Goal: Task Accomplishment & Management: Manage account settings

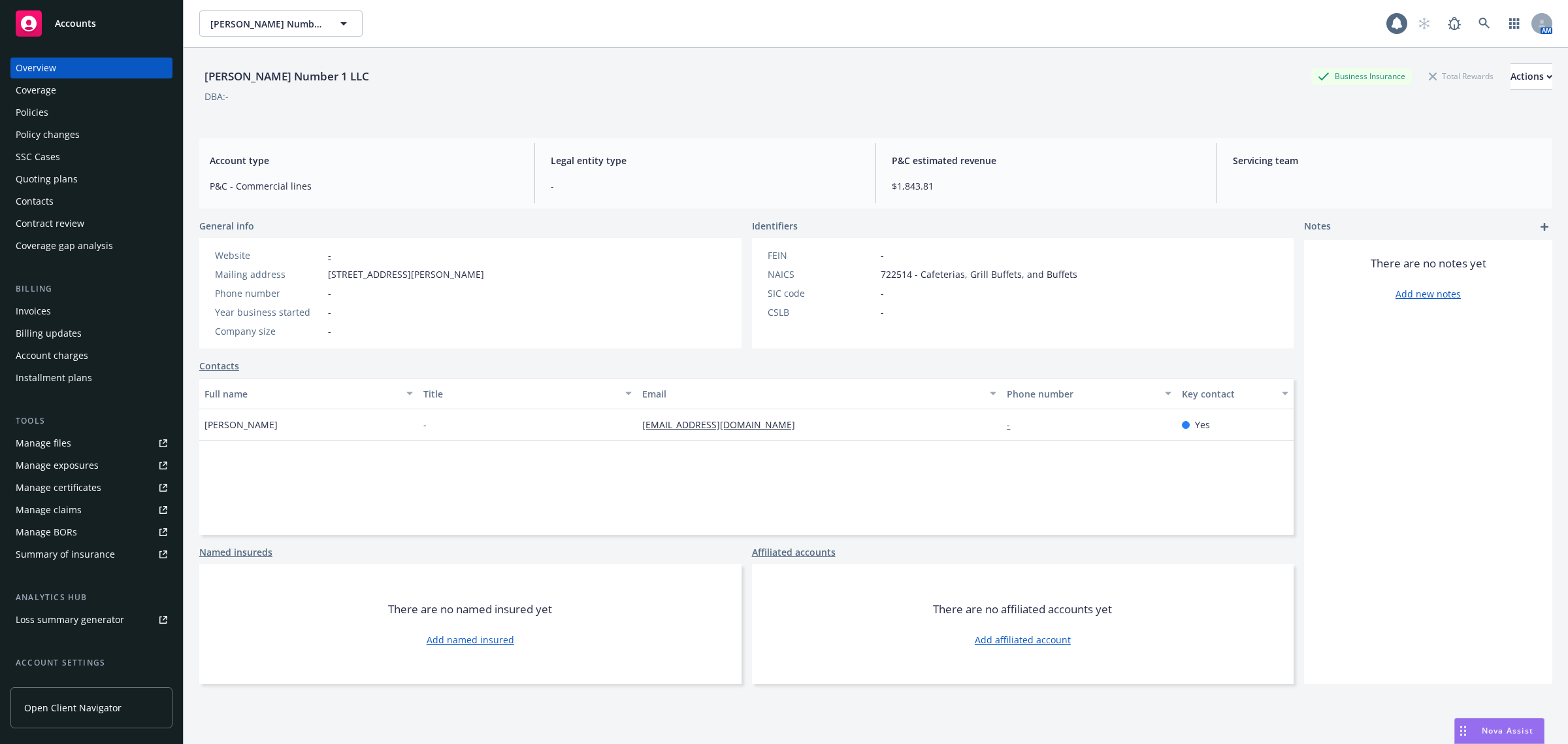
click at [28, 106] on div "Policies" at bounding box center [32, 112] width 33 height 21
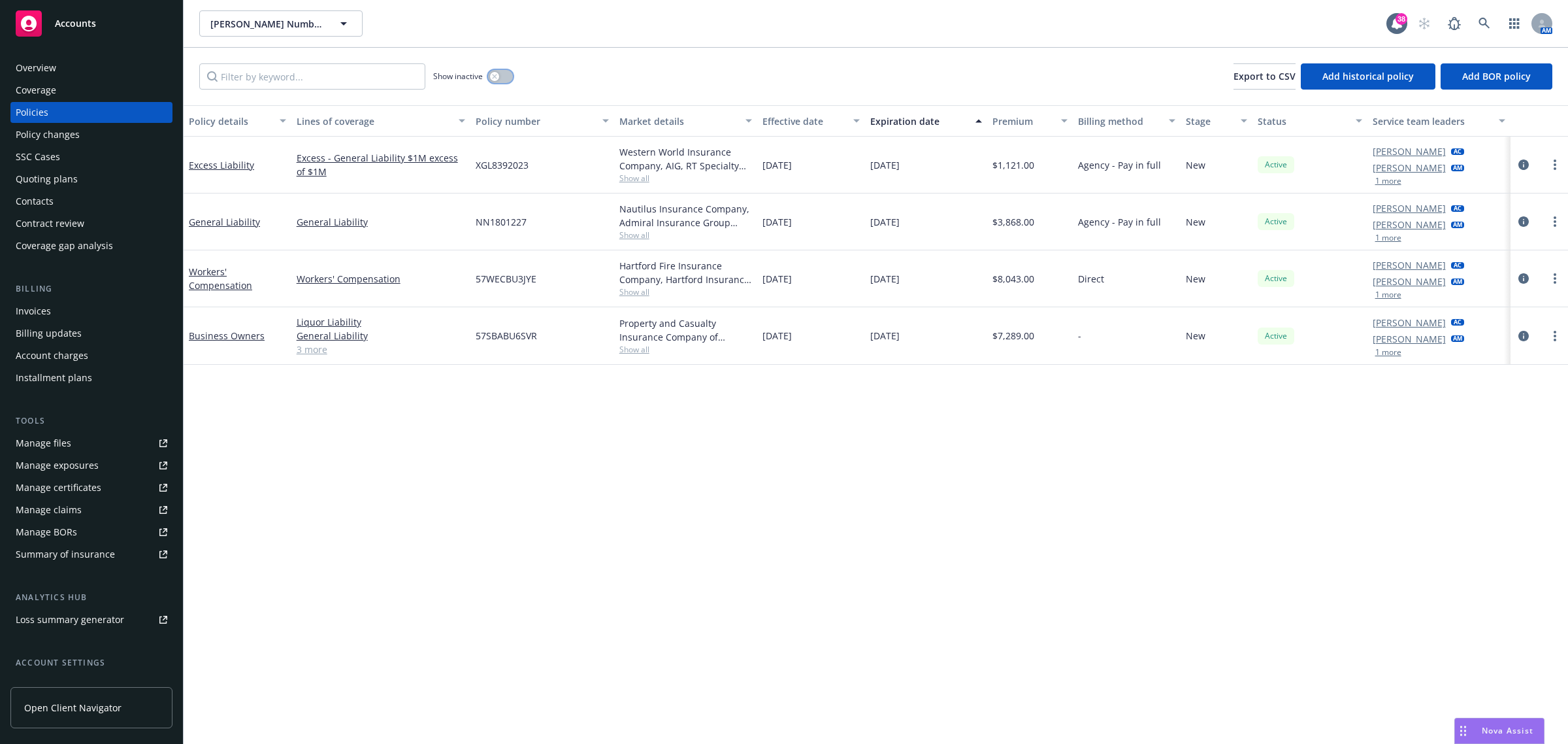
click at [505, 74] on button "button" at bounding box center [500, 76] width 25 height 13
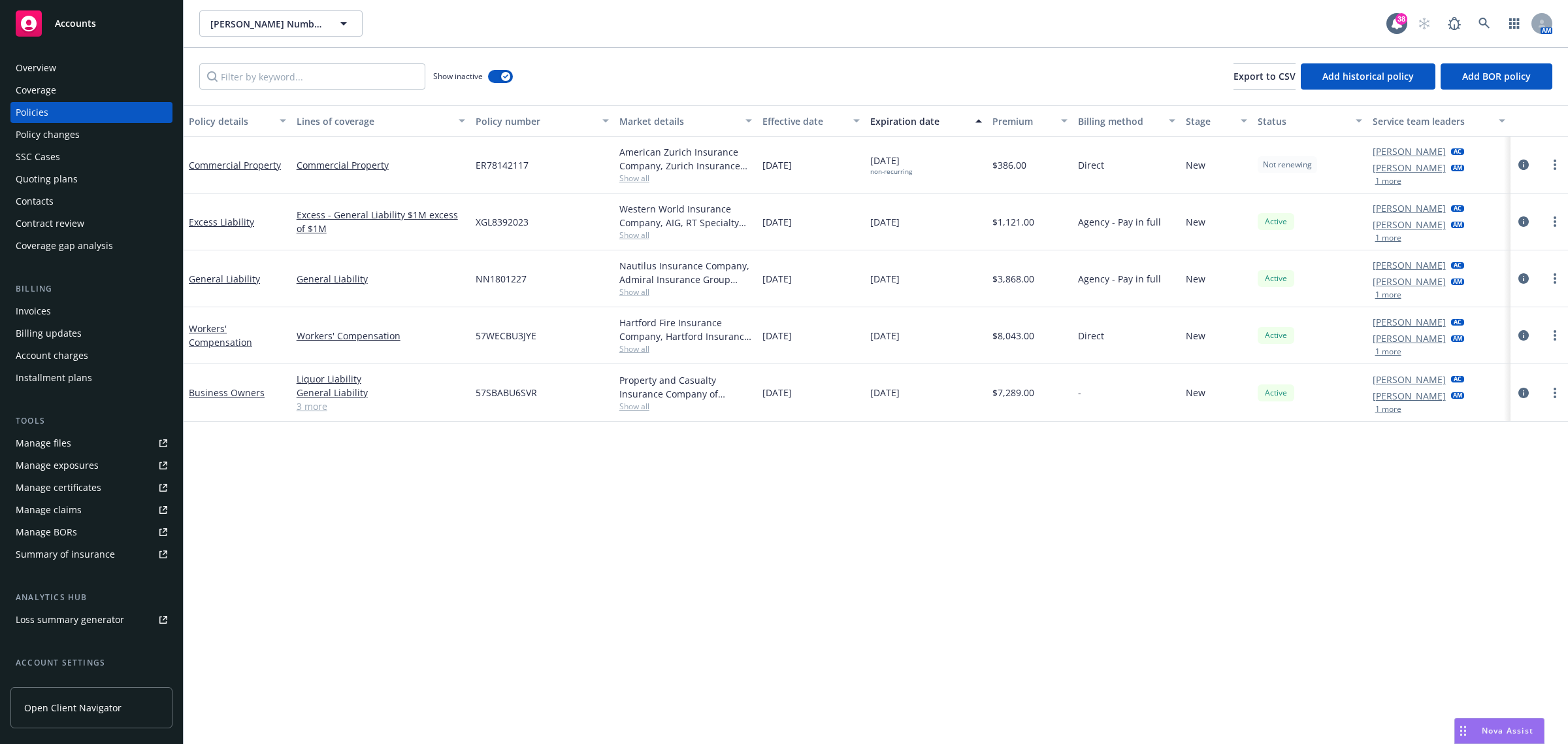
click at [811, 119] on div "Effective date" at bounding box center [803, 122] width 83 height 14
click at [805, 118] on div "Effective date" at bounding box center [803, 122] width 83 height 14
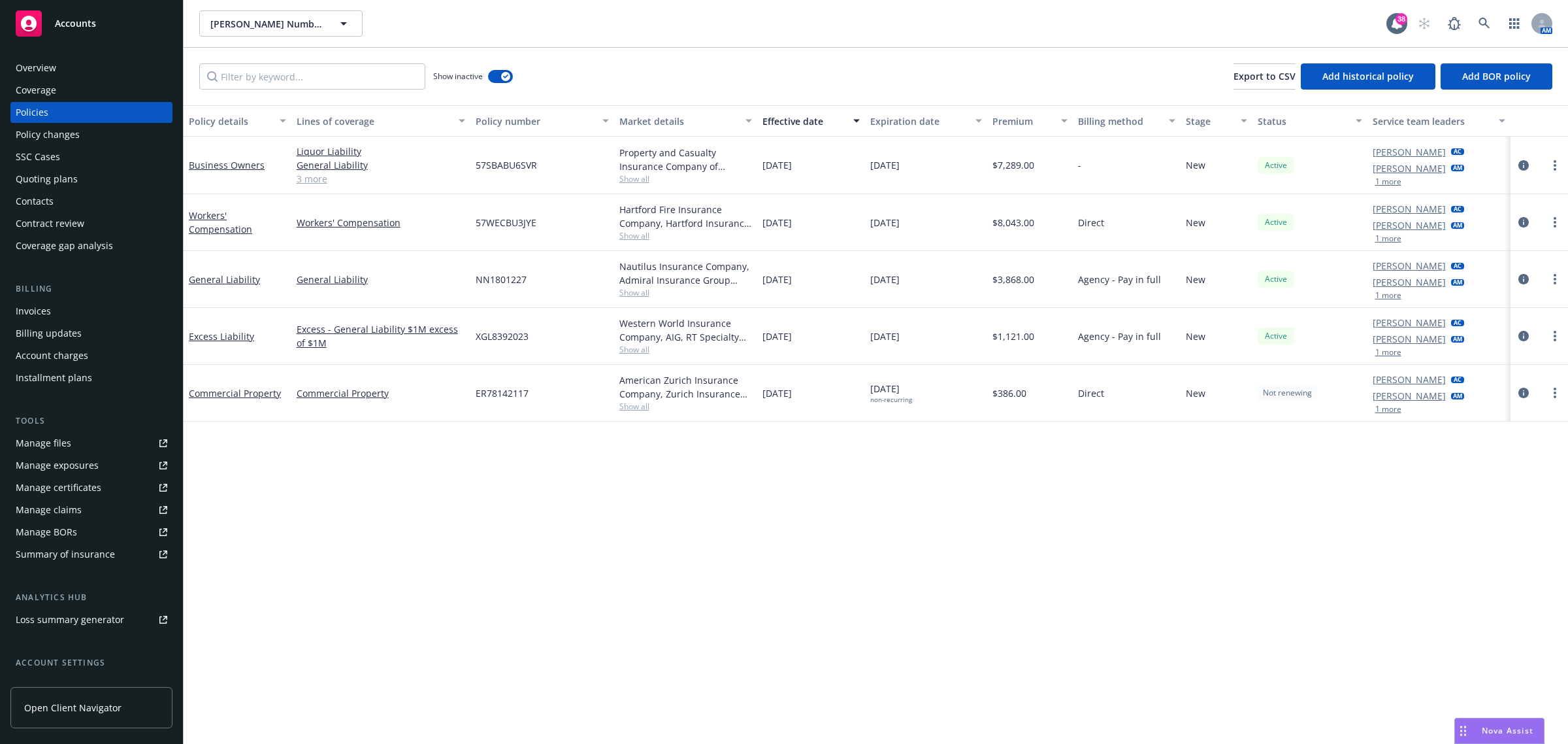
drag, startPoint x: 805, startPoint y: 118, endPoint x: 776, endPoint y: 87, distance: 42.4
click at [804, 118] on div "Effective date" at bounding box center [803, 122] width 83 height 14
click at [1485, 20] on icon at bounding box center [1483, 23] width 11 height 11
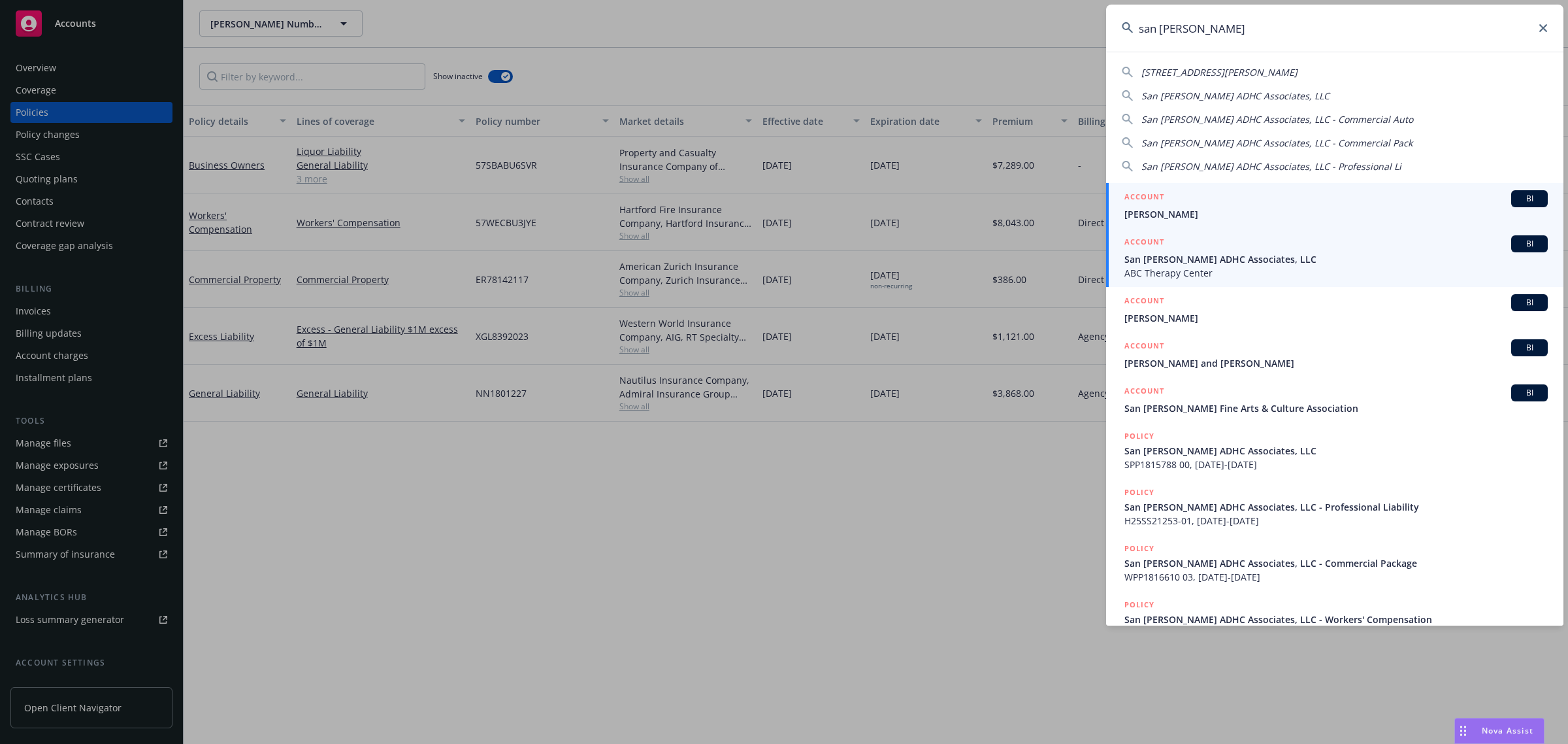
type input "san gabriel"
click at [1231, 269] on span "ABC Therapy Center" at bounding box center [1336, 273] width 423 height 14
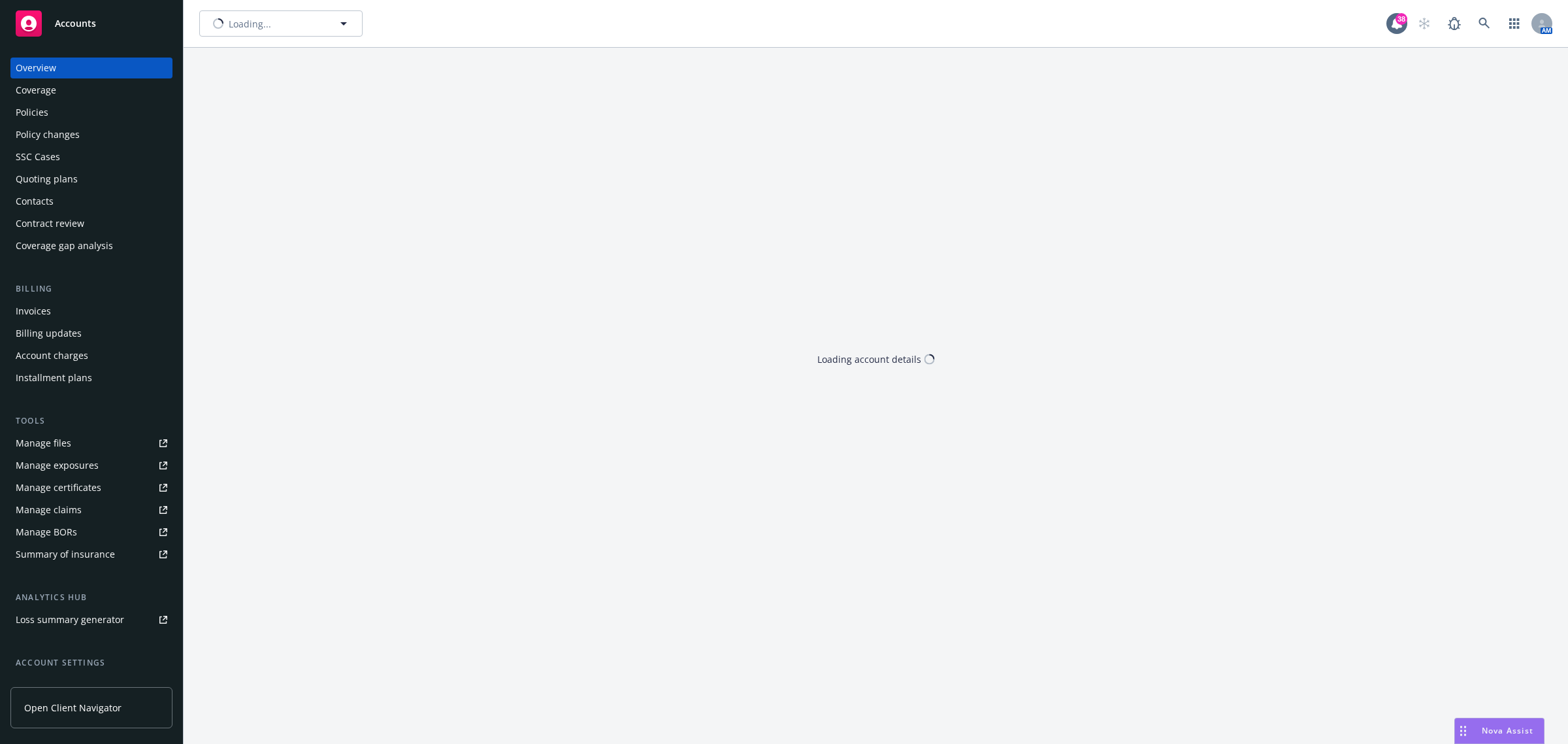
click at [86, 112] on div "Policies" at bounding box center [92, 112] width 151 height 21
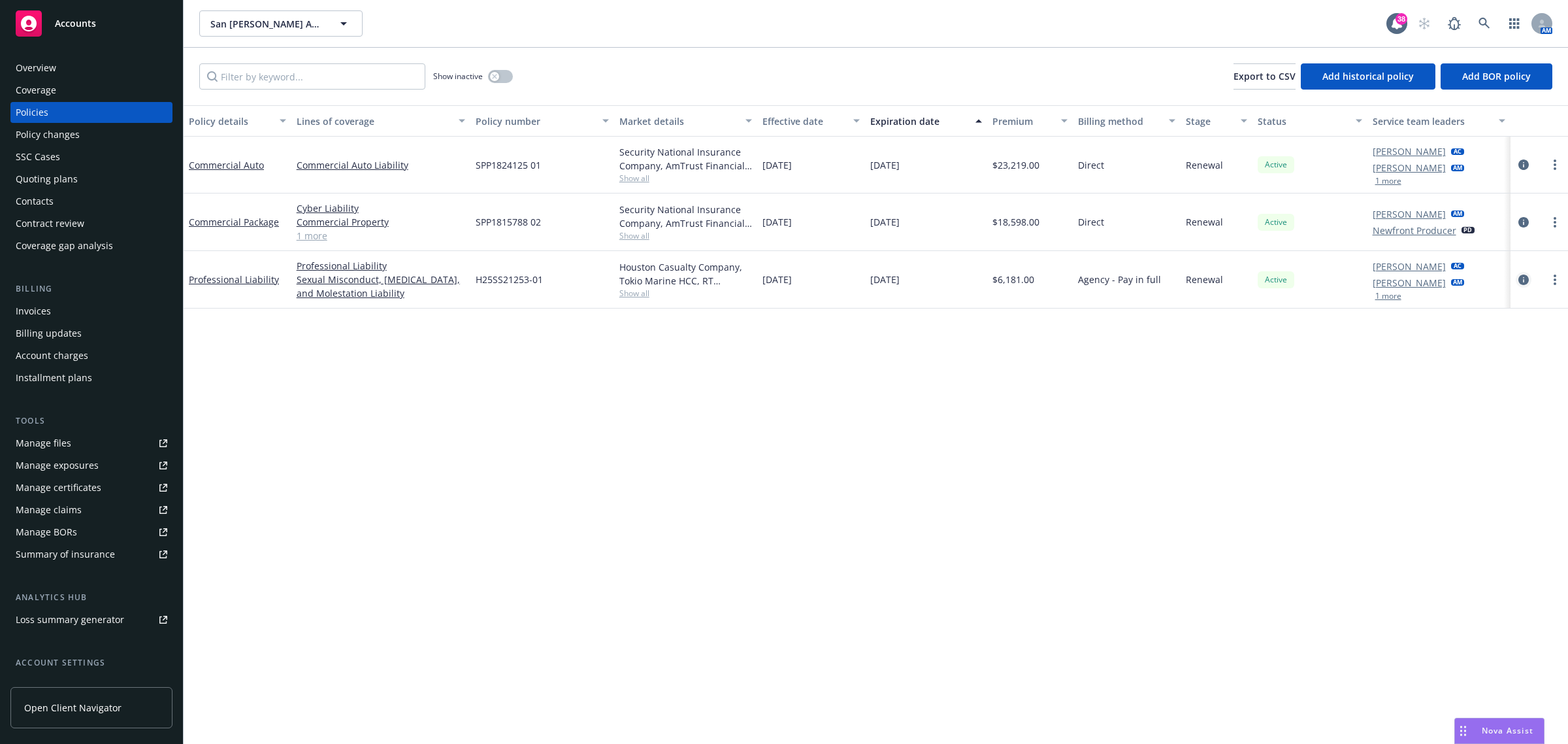
click at [1520, 275] on icon "circleInformation" at bounding box center [1523, 280] width 11 height 11
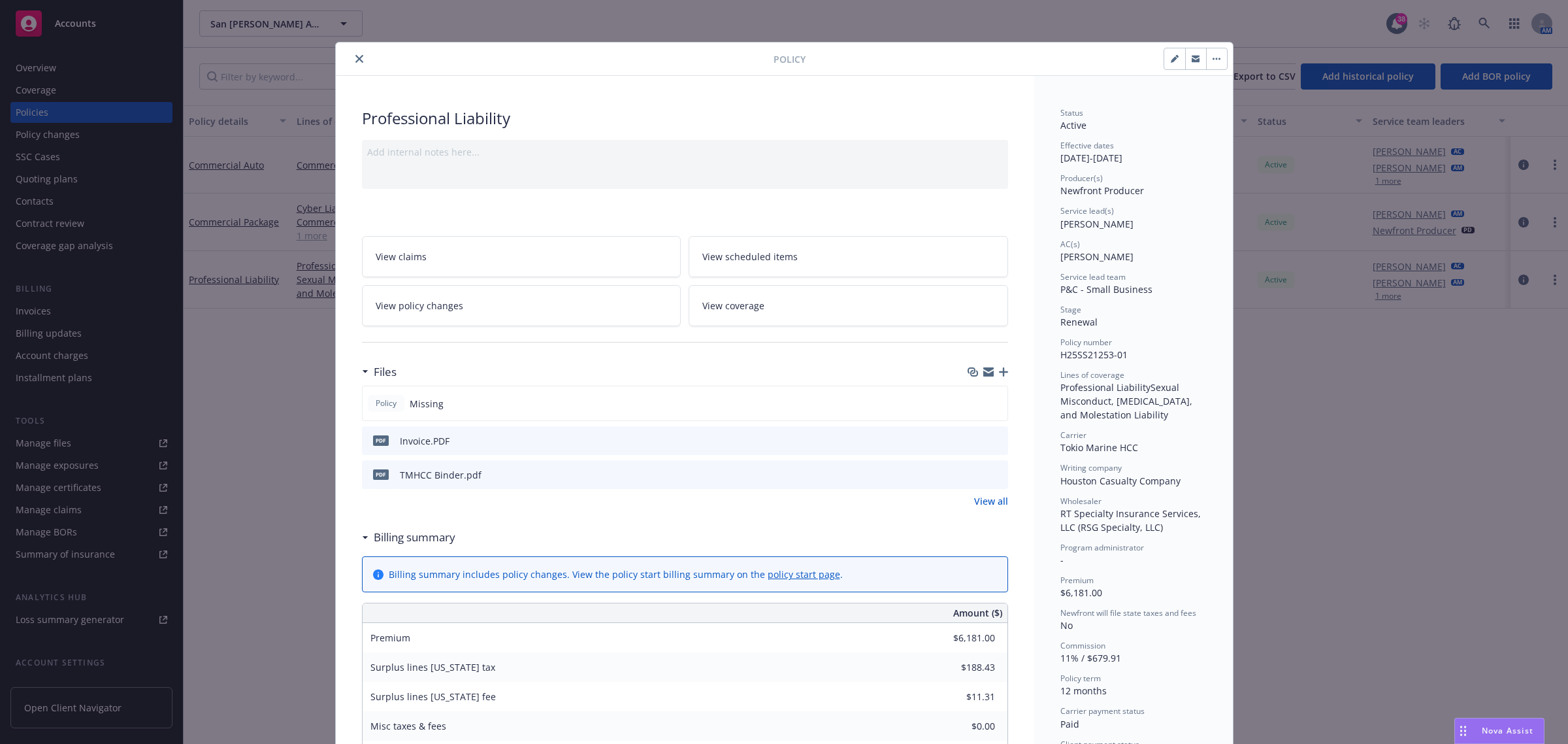
click at [1000, 373] on icon "button" at bounding box center [1004, 372] width 9 height 9
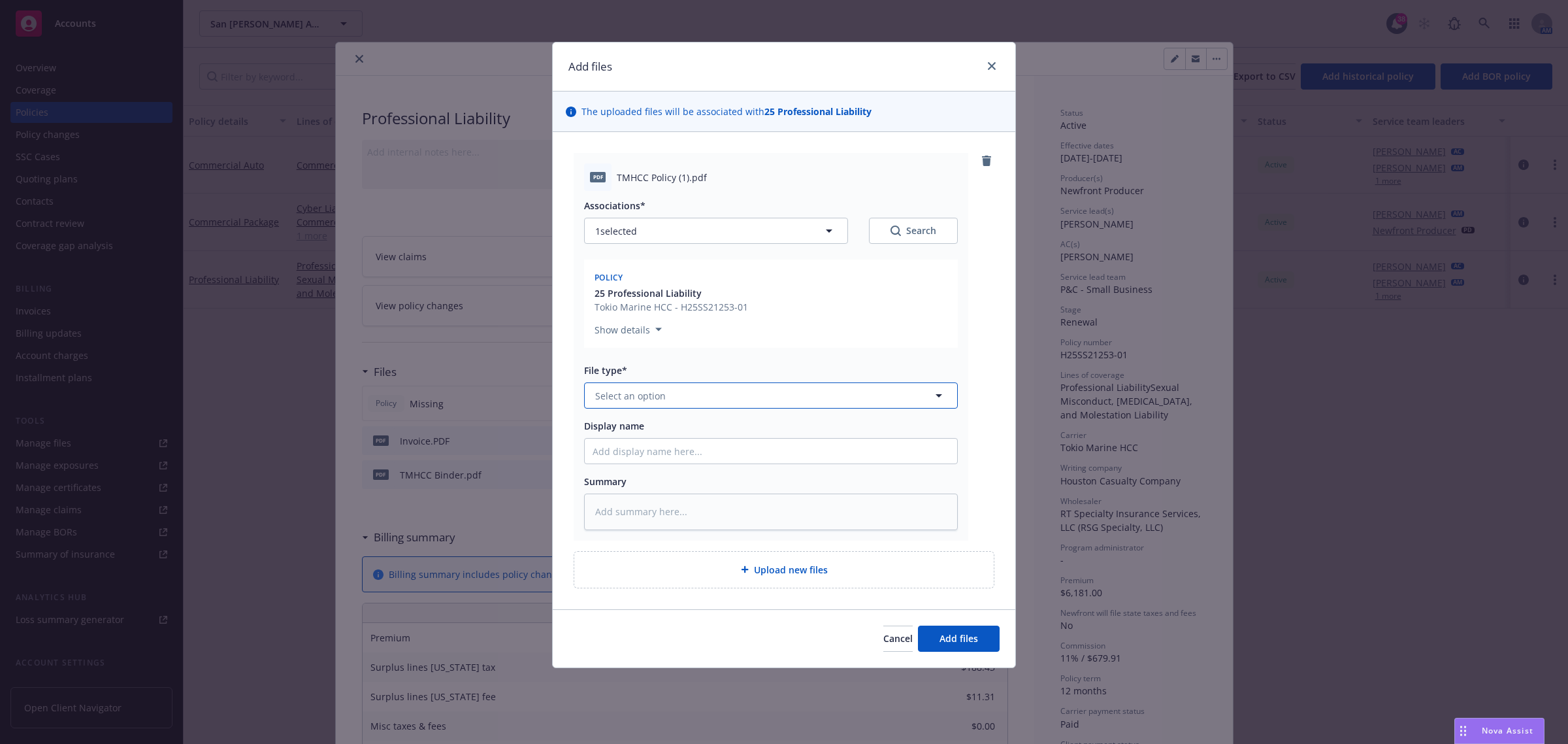
click at [644, 386] on button "Select an option" at bounding box center [771, 395] width 373 height 26
type input "po"
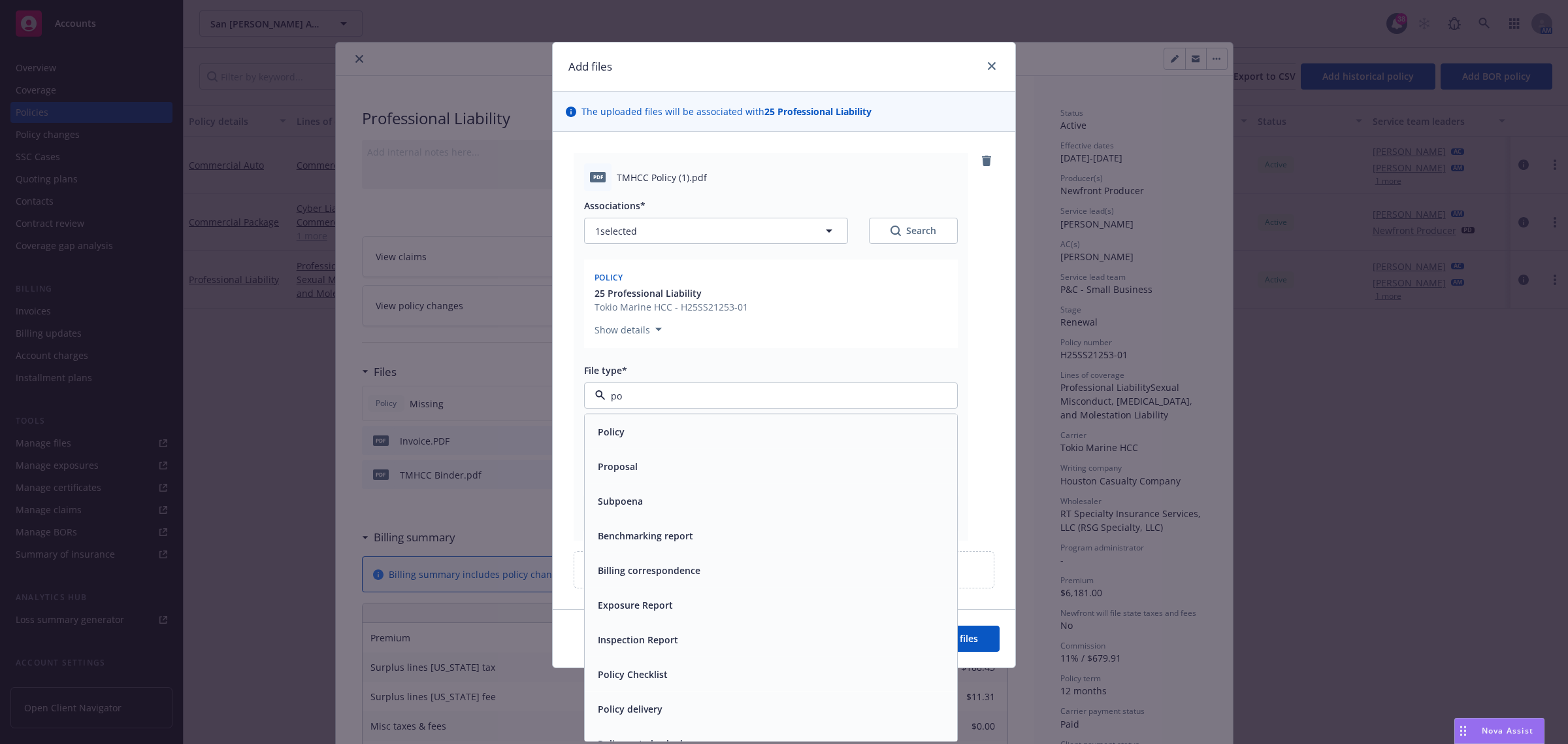
click at [639, 425] on div "Policy" at bounding box center [771, 431] width 356 height 19
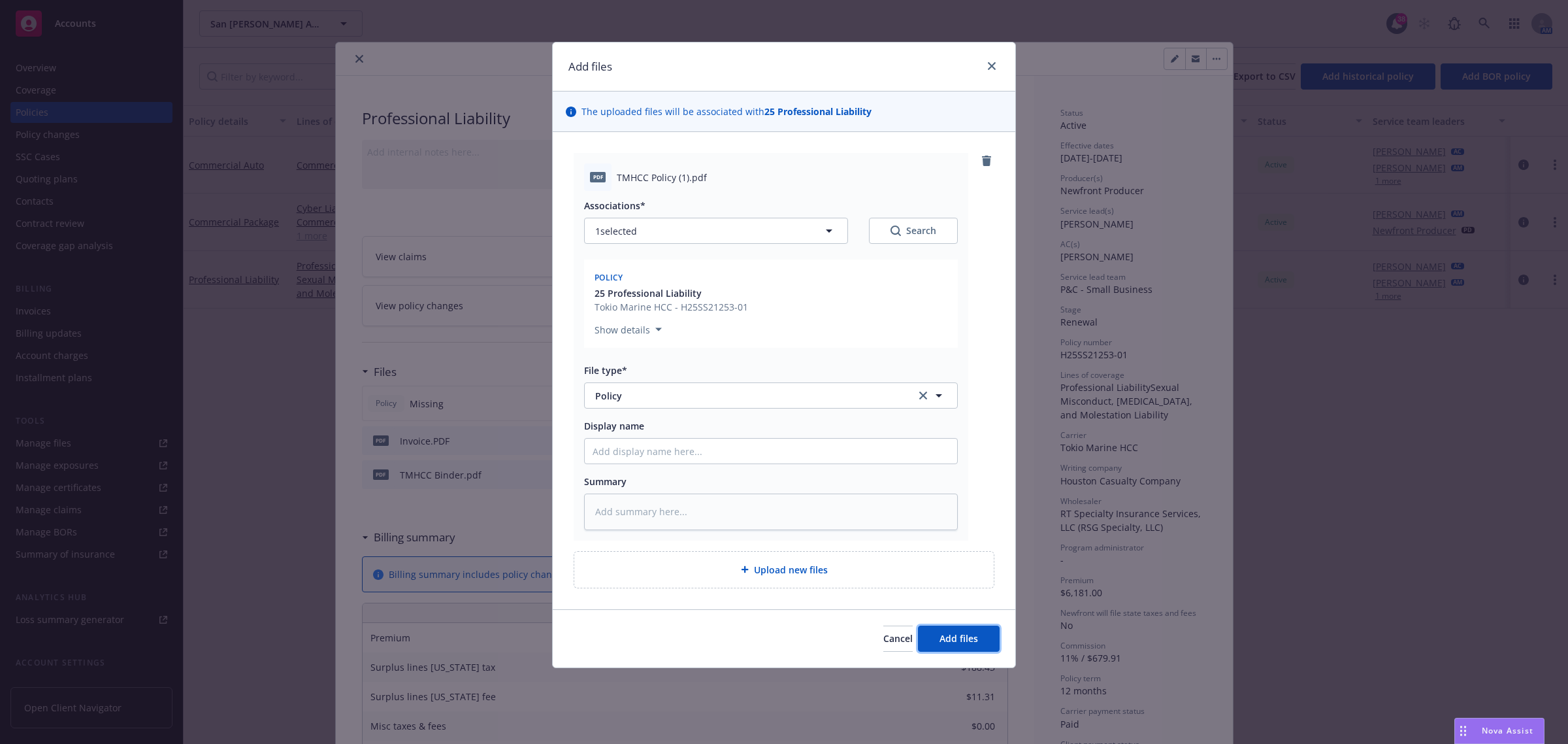
drag, startPoint x: 985, startPoint y: 645, endPoint x: 979, endPoint y: 640, distance: 7.8
click at [985, 644] on button "Add files" at bounding box center [959, 638] width 82 height 26
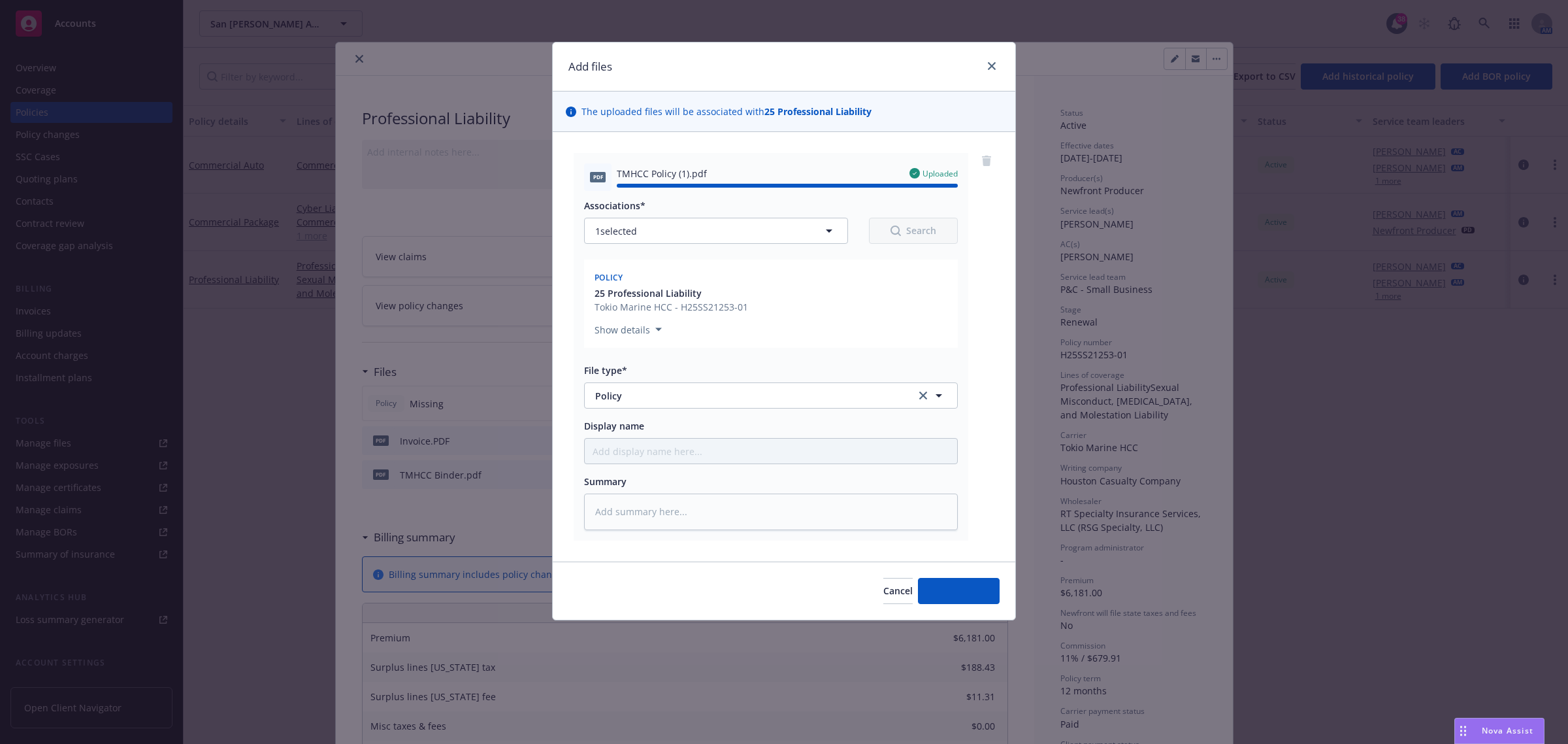
type textarea "x"
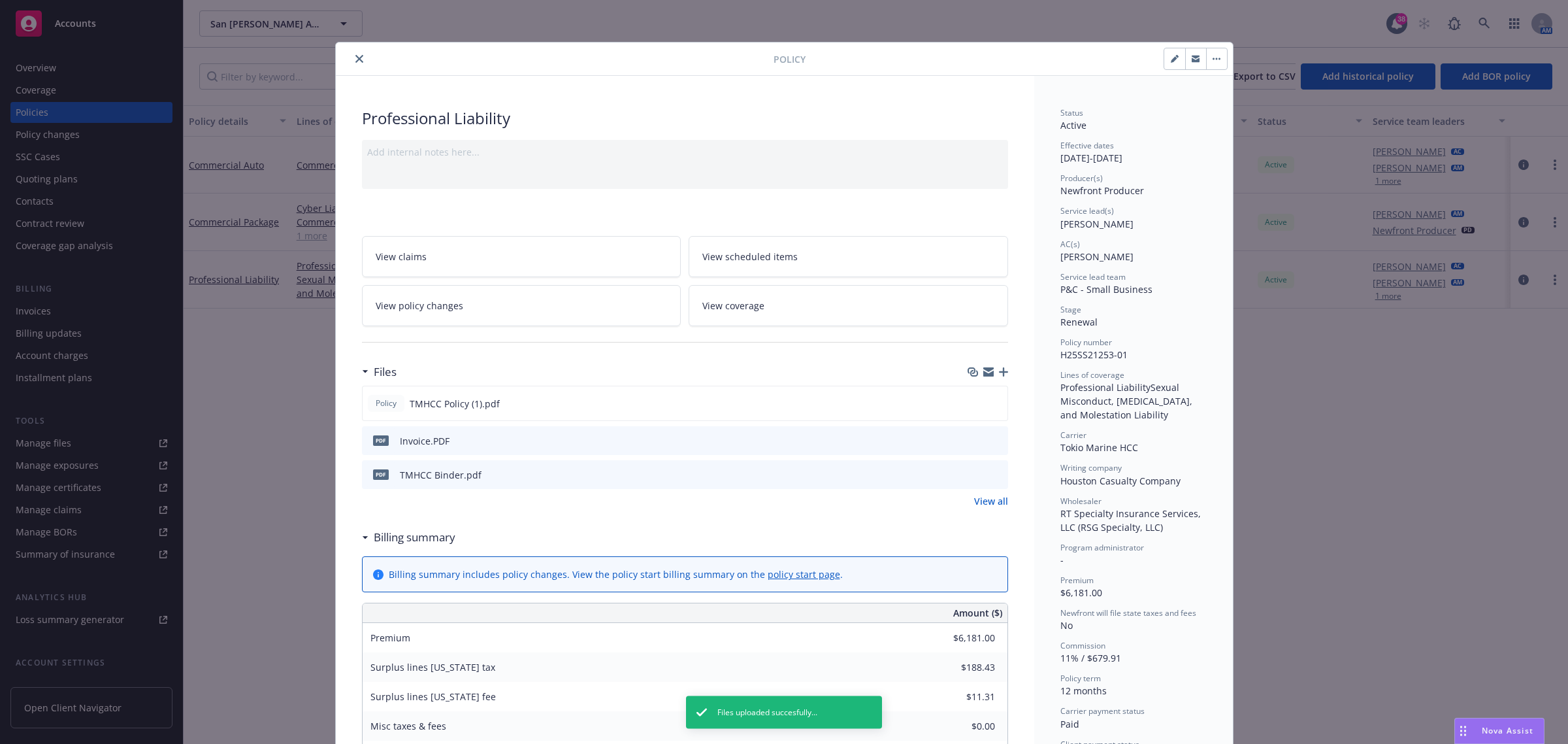
drag, startPoint x: 350, startPoint y: 63, endPoint x: 350, endPoint y: 54, distance: 9.0
click at [355, 63] on icon "close" at bounding box center [359, 59] width 8 height 8
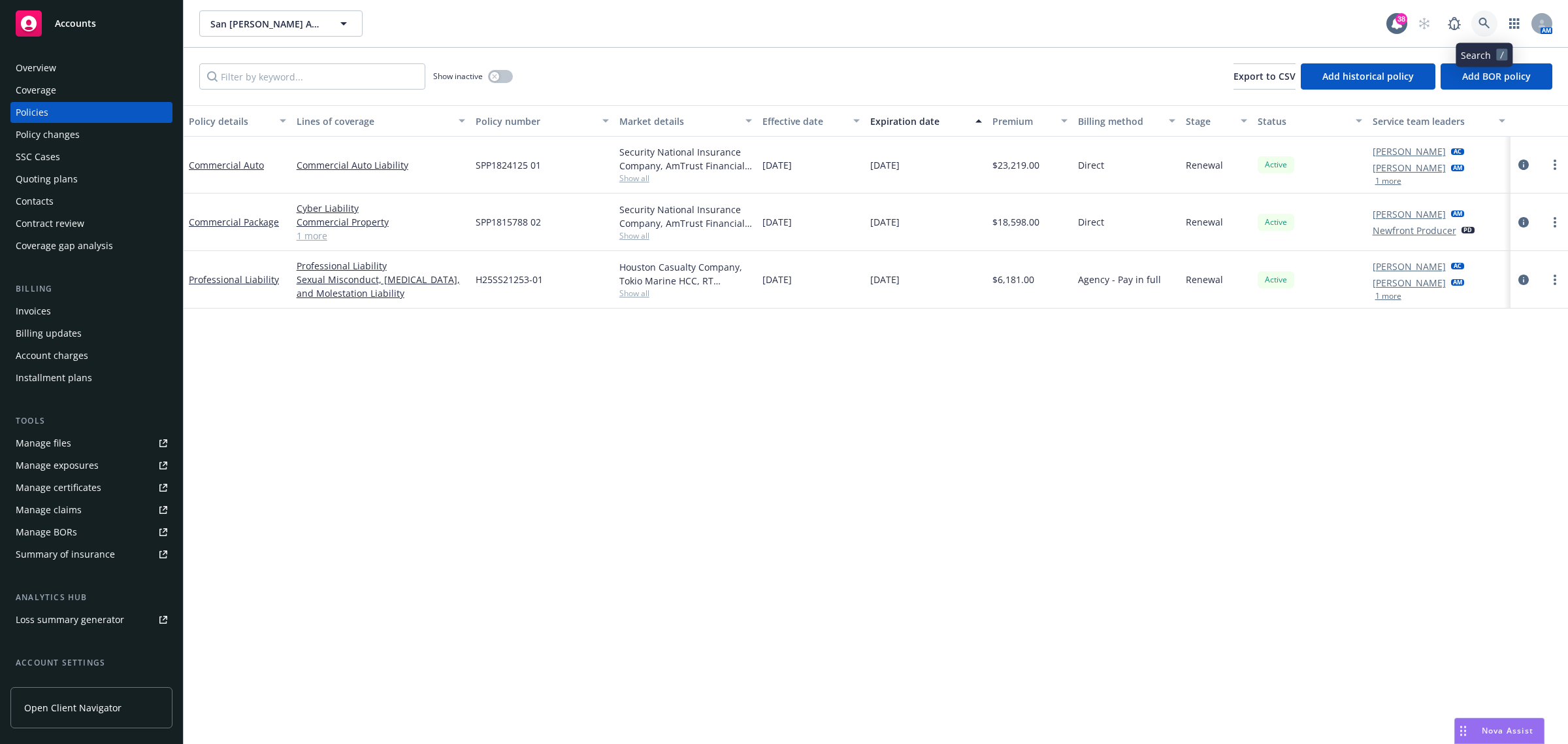
click at [1494, 20] on link at bounding box center [1484, 24] width 26 height 26
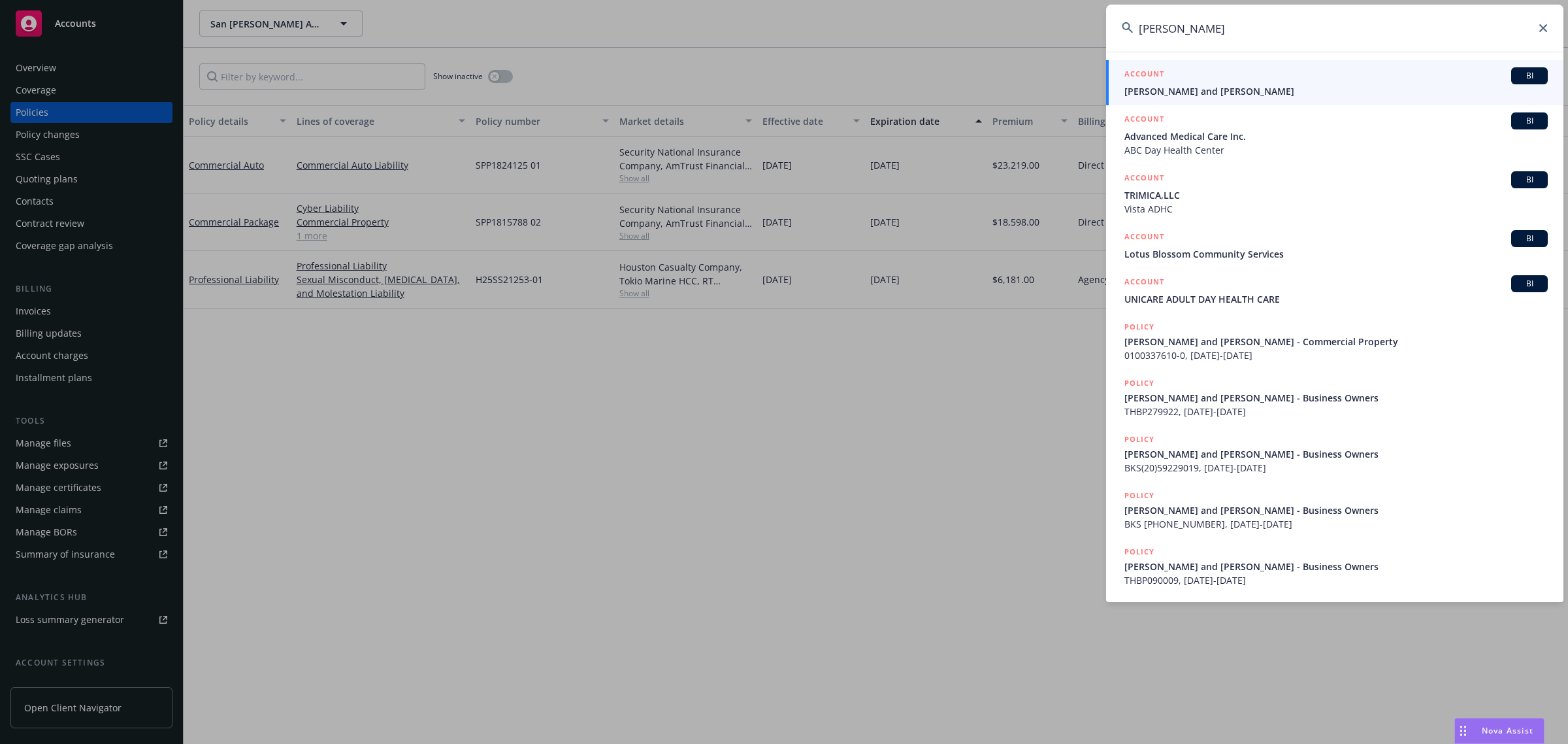
type input "thomas chan"
click at [1201, 87] on span "Chan, Thomas and Leticia" at bounding box center [1336, 92] width 423 height 14
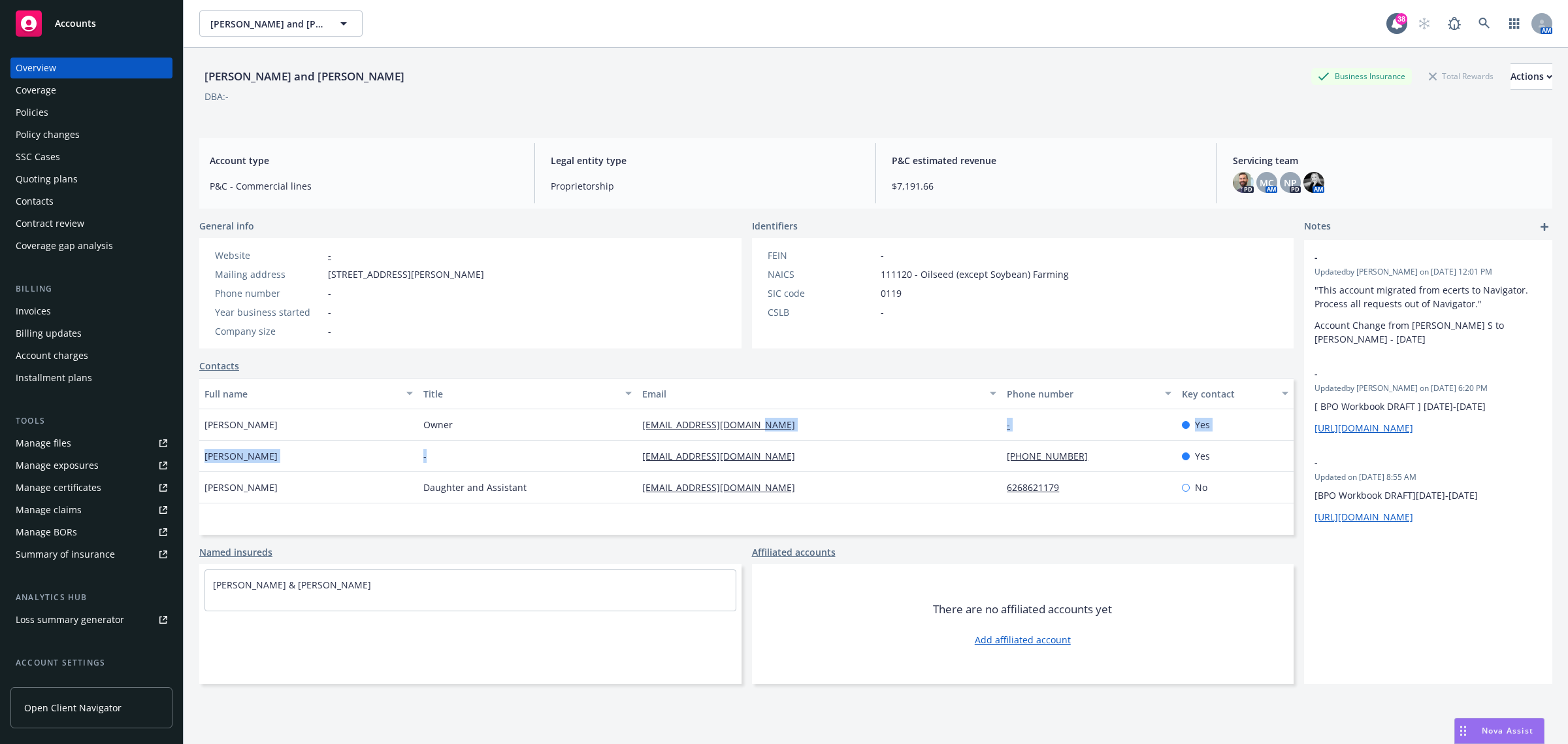
drag, startPoint x: 830, startPoint y: 429, endPoint x: 628, endPoint y: 441, distance: 202.4
click at [628, 441] on div "Thomas Chan Owner callmetomchan@gmail.com - Yes Leticia Chan - letpchan@gmail.c…" at bounding box center [746, 456] width 1094 height 95
drag, startPoint x: 629, startPoint y: 415, endPoint x: 860, endPoint y: 429, distance: 231.4
click at [860, 429] on div "Thomas Chan Owner callmetomchan@gmail.com - Yes" at bounding box center [746, 425] width 1094 height 32
copy div "callmetomchan@gmail.com"
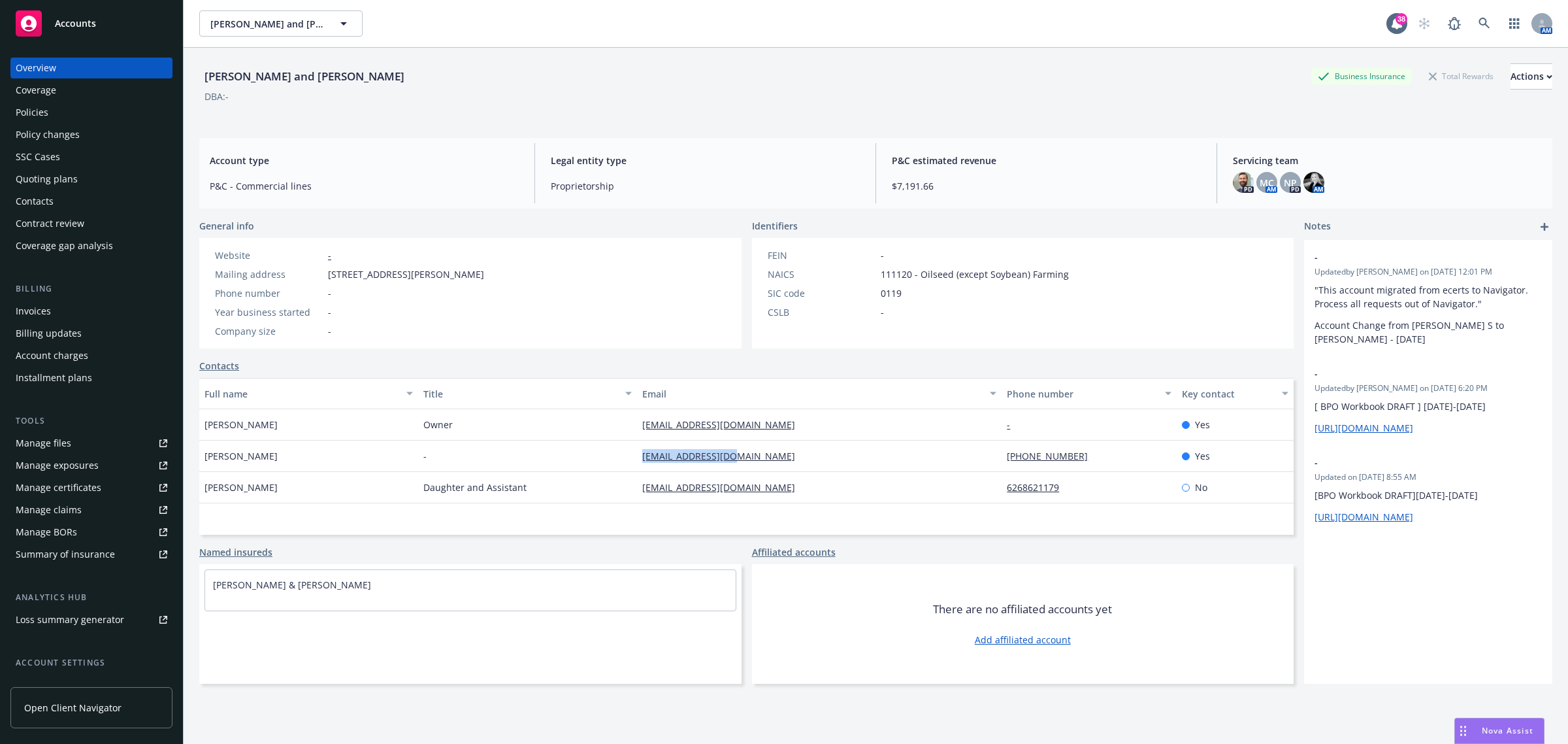
drag, startPoint x: 770, startPoint y: 461, endPoint x: 625, endPoint y: 461, distance: 145.0
click at [625, 461] on div "Leticia Chan - letpchan@gmail.com 626-482-3648 Yes" at bounding box center [746, 456] width 1094 height 32
copy div "letpchan@gmail.com"
drag, startPoint x: 775, startPoint y: 487, endPoint x: 616, endPoint y: 498, distance: 159.4
click at [617, 498] on div "Christine Chan Daughter and Assistant christinechanod@gmail.com 6268621179 No" at bounding box center [746, 488] width 1094 height 32
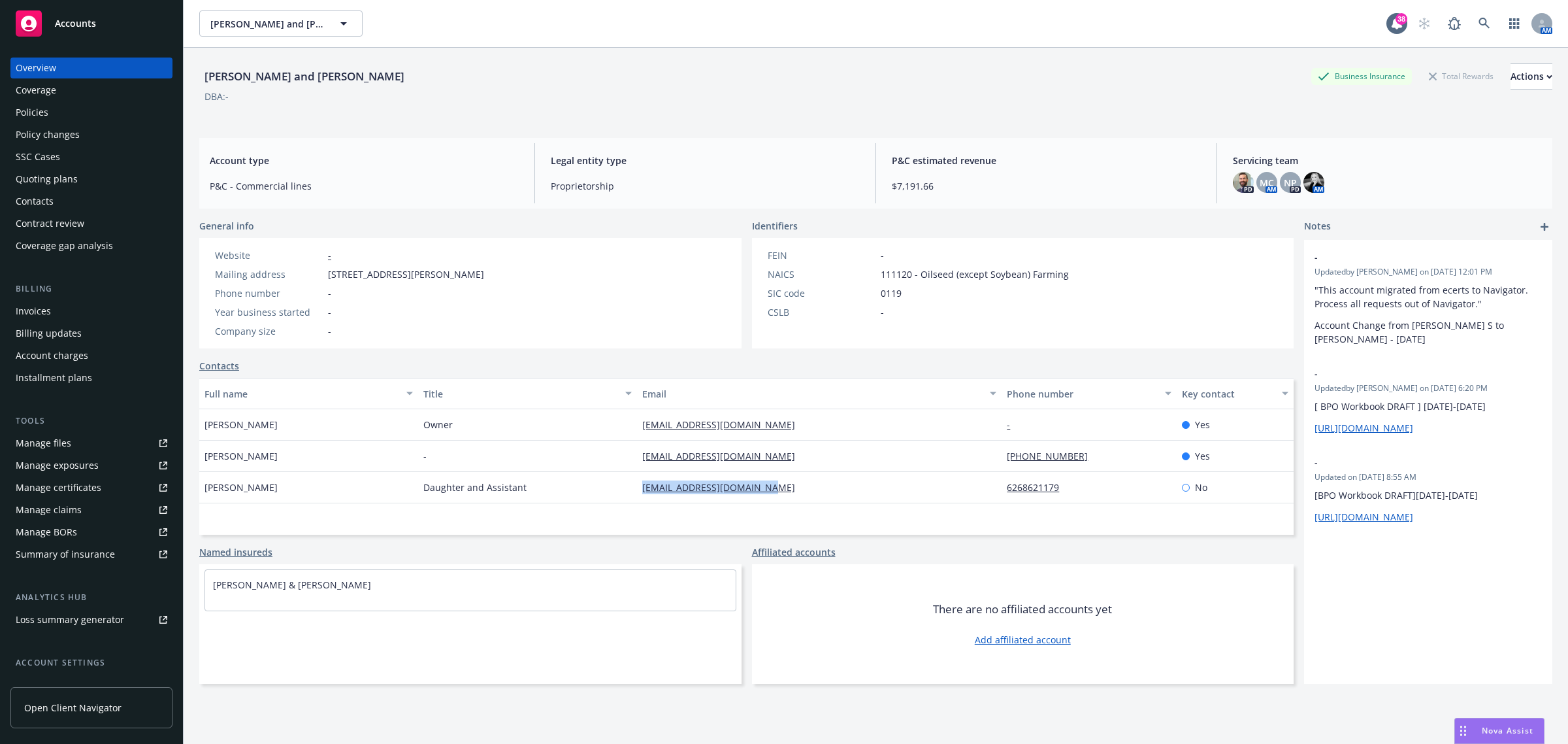
copy div "christinechanod@gmail.com"
click at [53, 104] on div "Policies" at bounding box center [92, 112] width 151 height 21
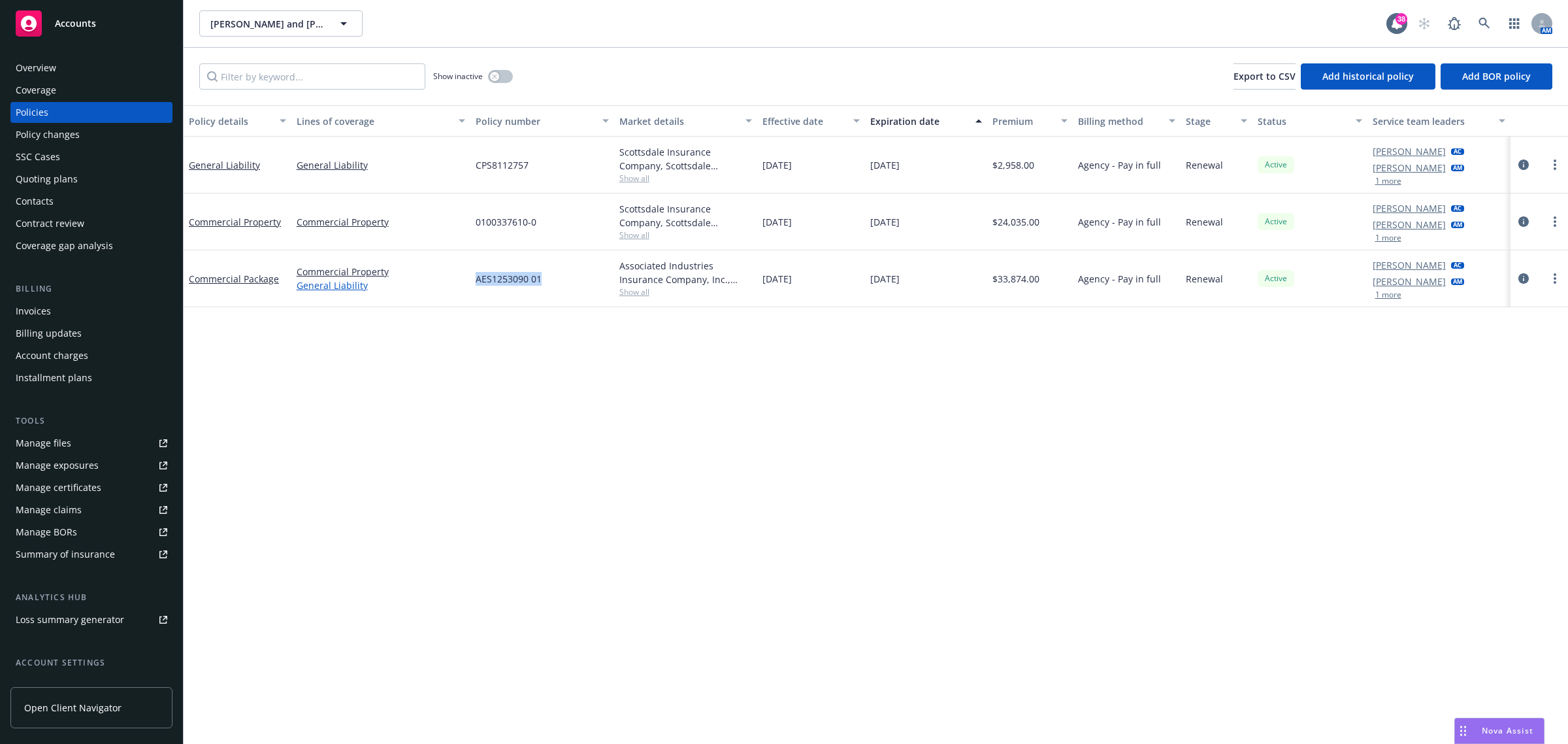
drag, startPoint x: 554, startPoint y: 292, endPoint x: 443, endPoint y: 288, distance: 111.1
click at [443, 288] on div "Commercial Package Commercial Property General Liability AES1253090 01 Associat…" at bounding box center [875, 278] width 1385 height 57
copy div "AES1253090 01"
click at [1524, 279] on icon "circleInformation" at bounding box center [1523, 278] width 11 height 11
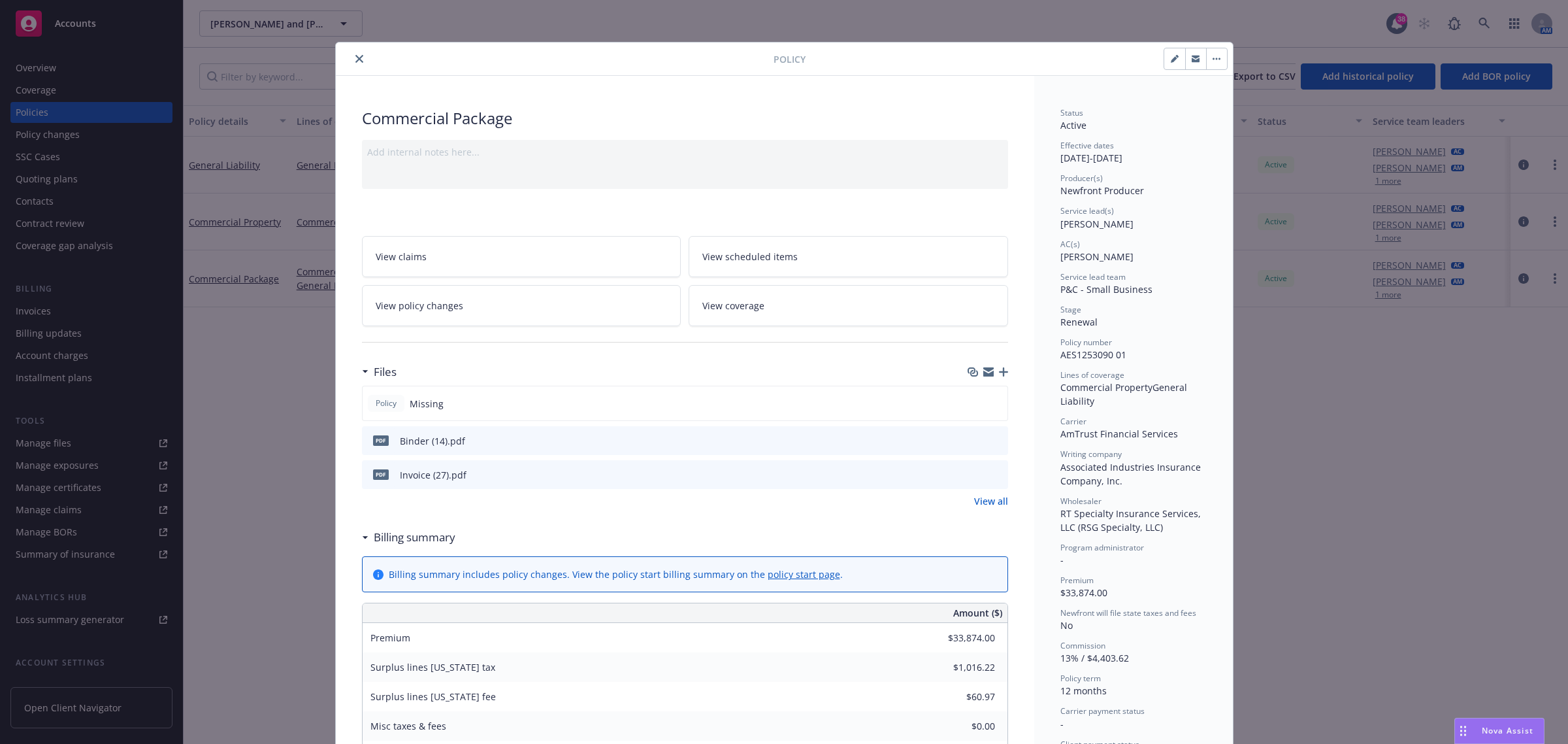
click at [1002, 371] on icon "button" at bounding box center [1004, 372] width 9 height 9
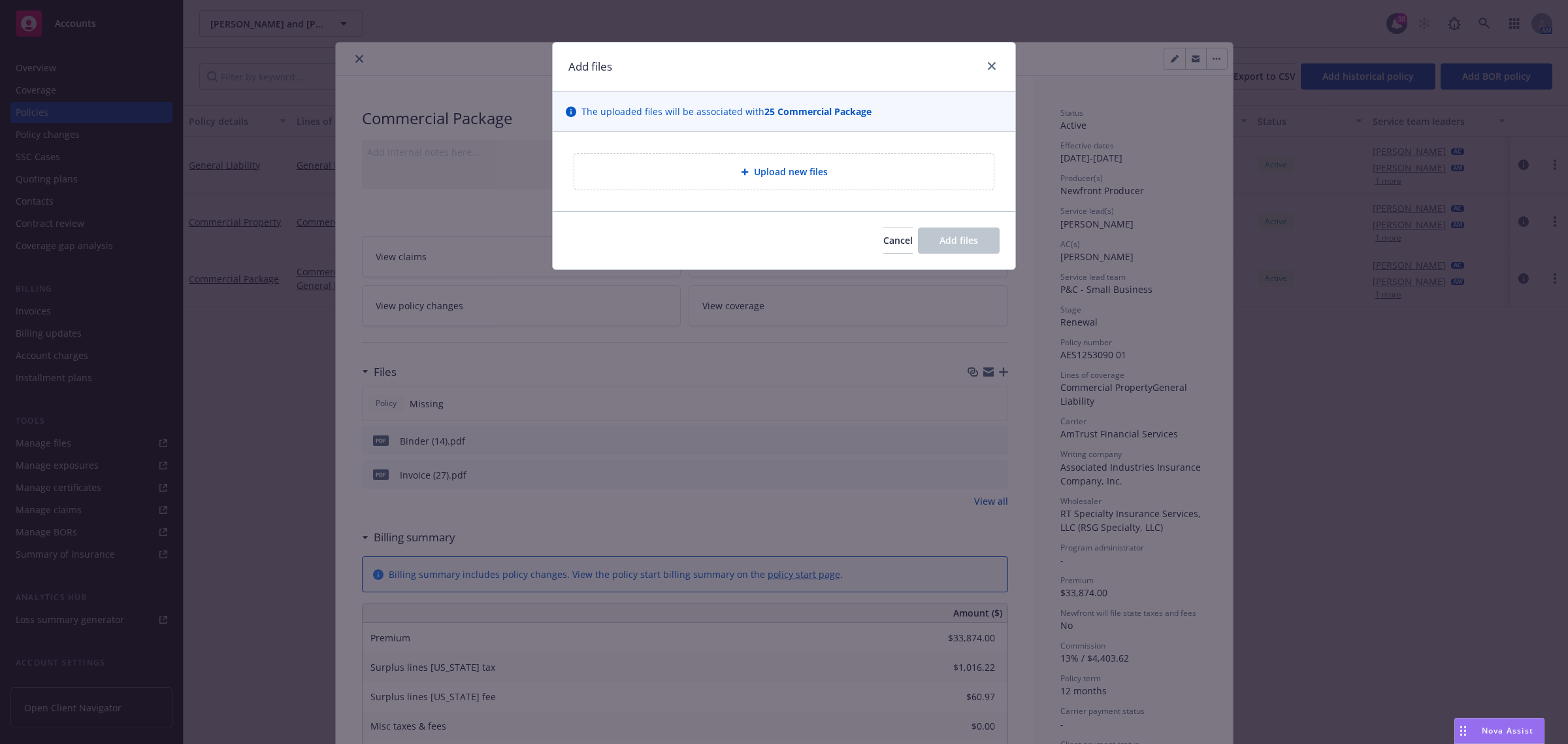
type textarea "x"
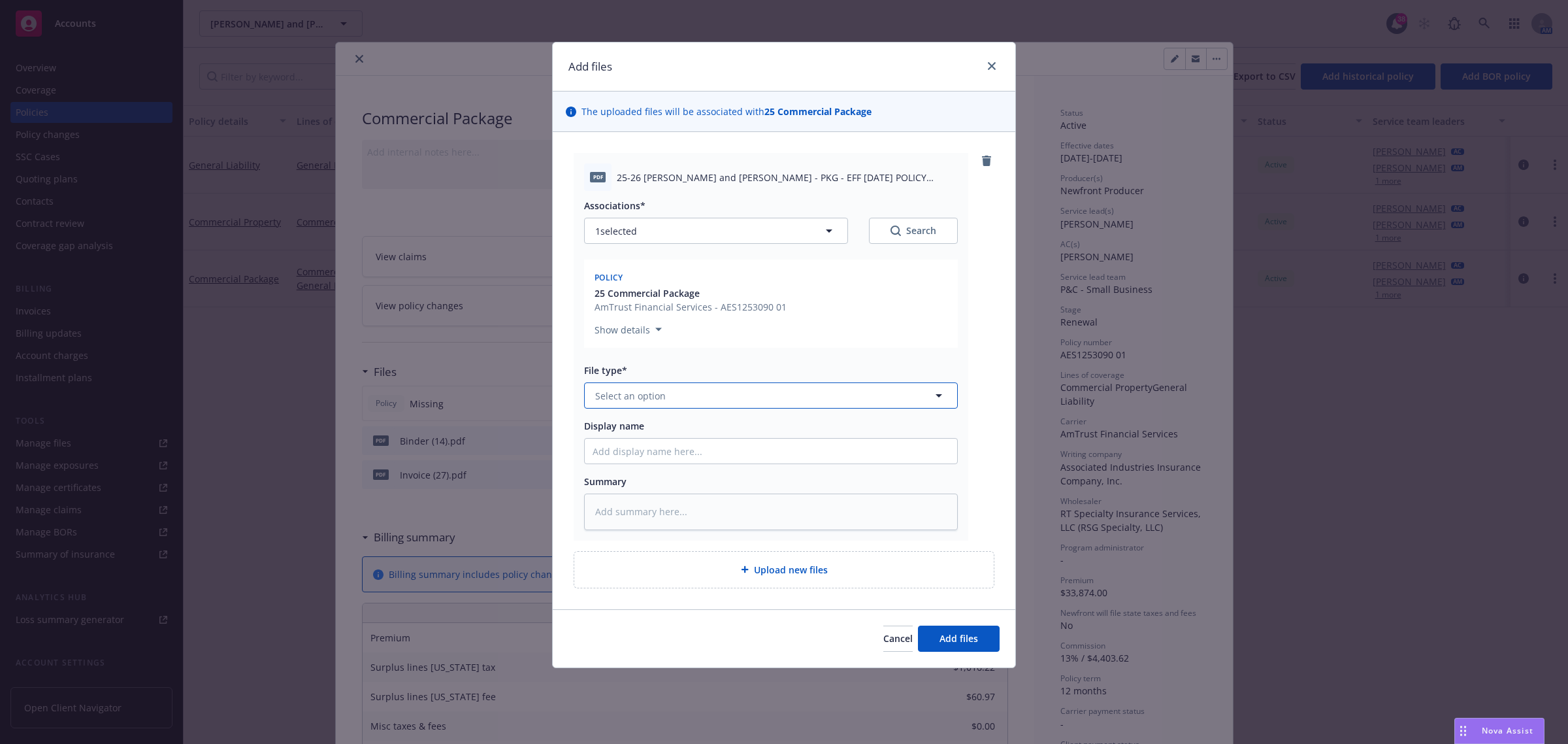
drag, startPoint x: 680, startPoint y: 390, endPoint x: 684, endPoint y: 396, distance: 7.2
click at [680, 391] on button "Select an option" at bounding box center [771, 395] width 373 height 26
type input "po"
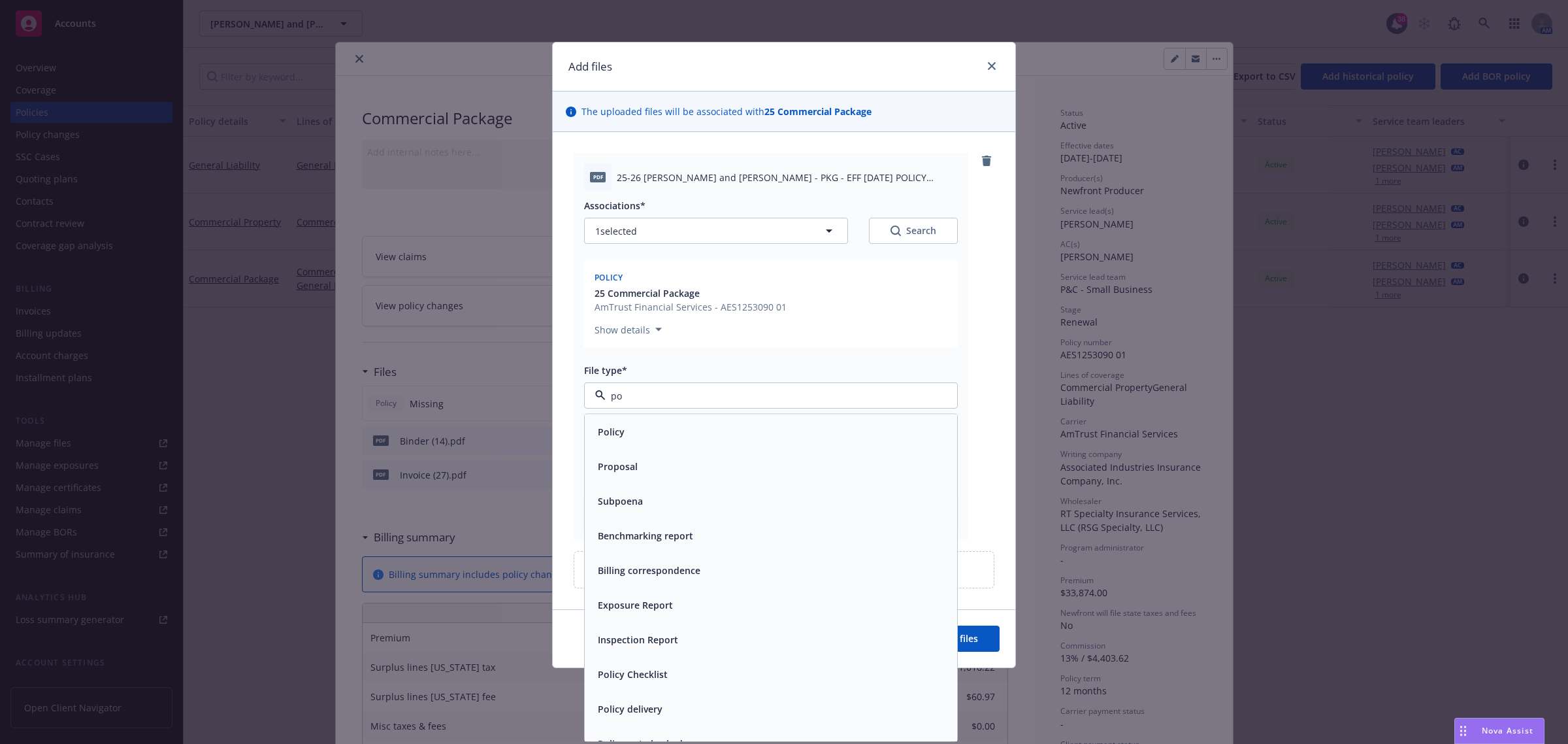
click at [671, 428] on div "Policy" at bounding box center [771, 431] width 356 height 19
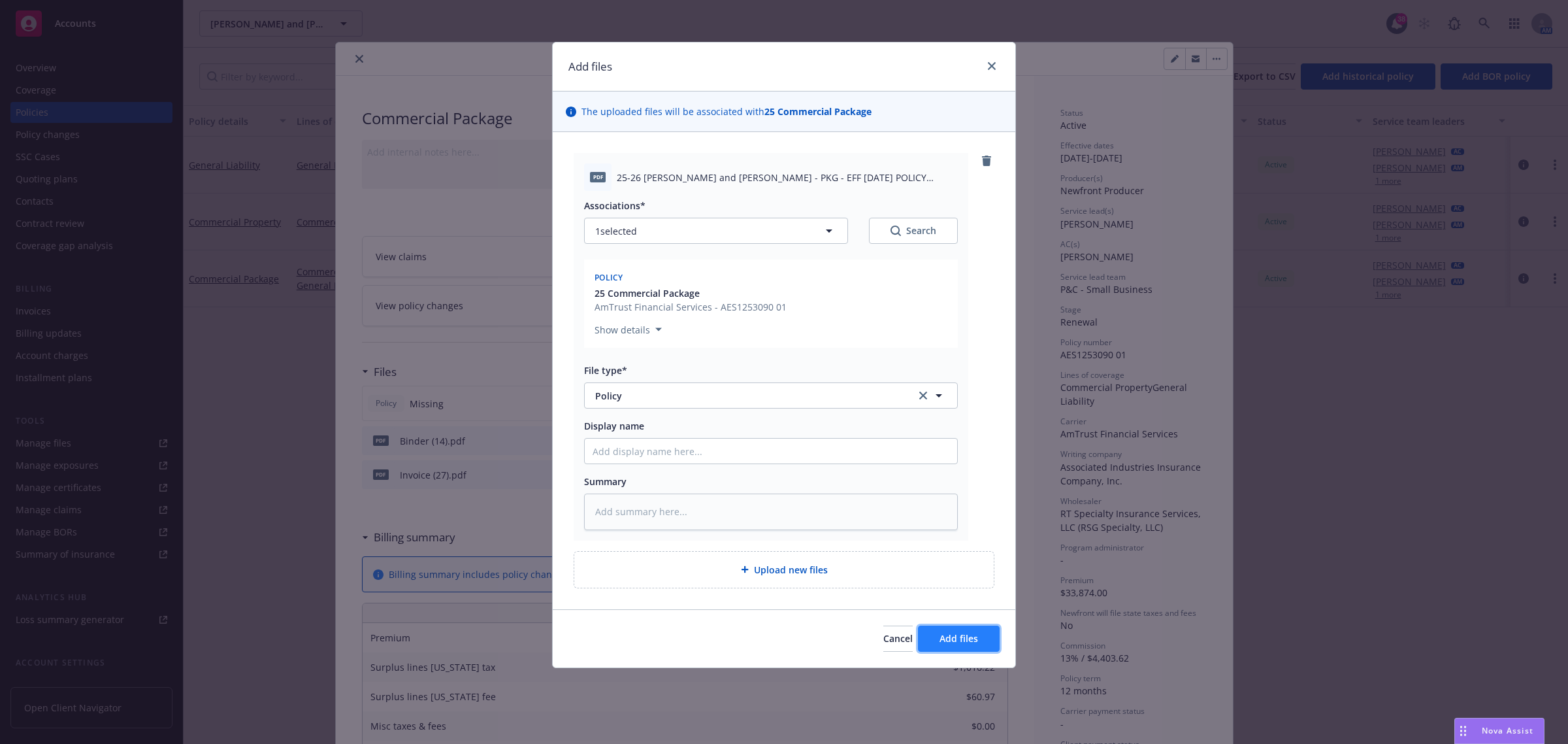
click at [981, 639] on button "Add files" at bounding box center [959, 638] width 82 height 26
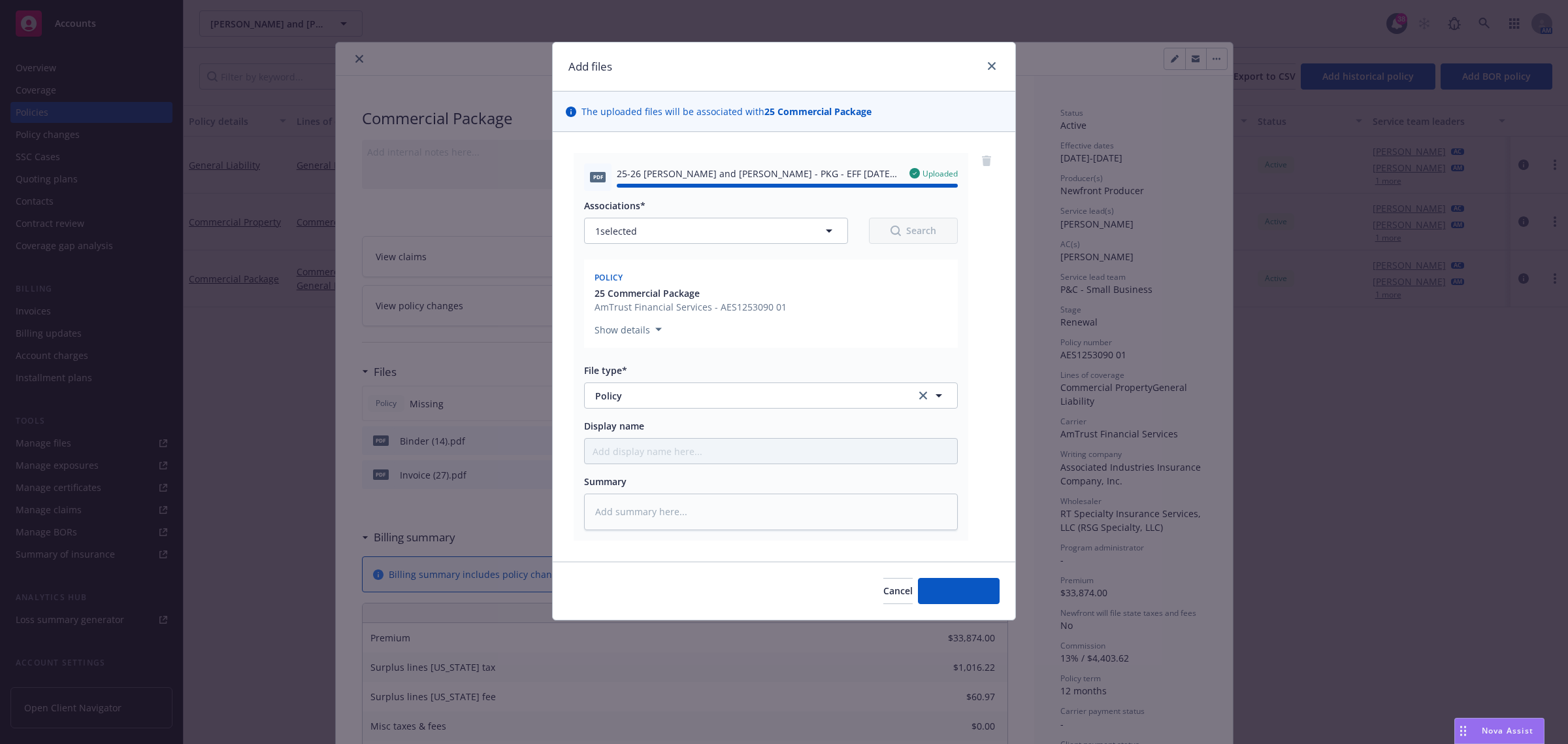
type textarea "x"
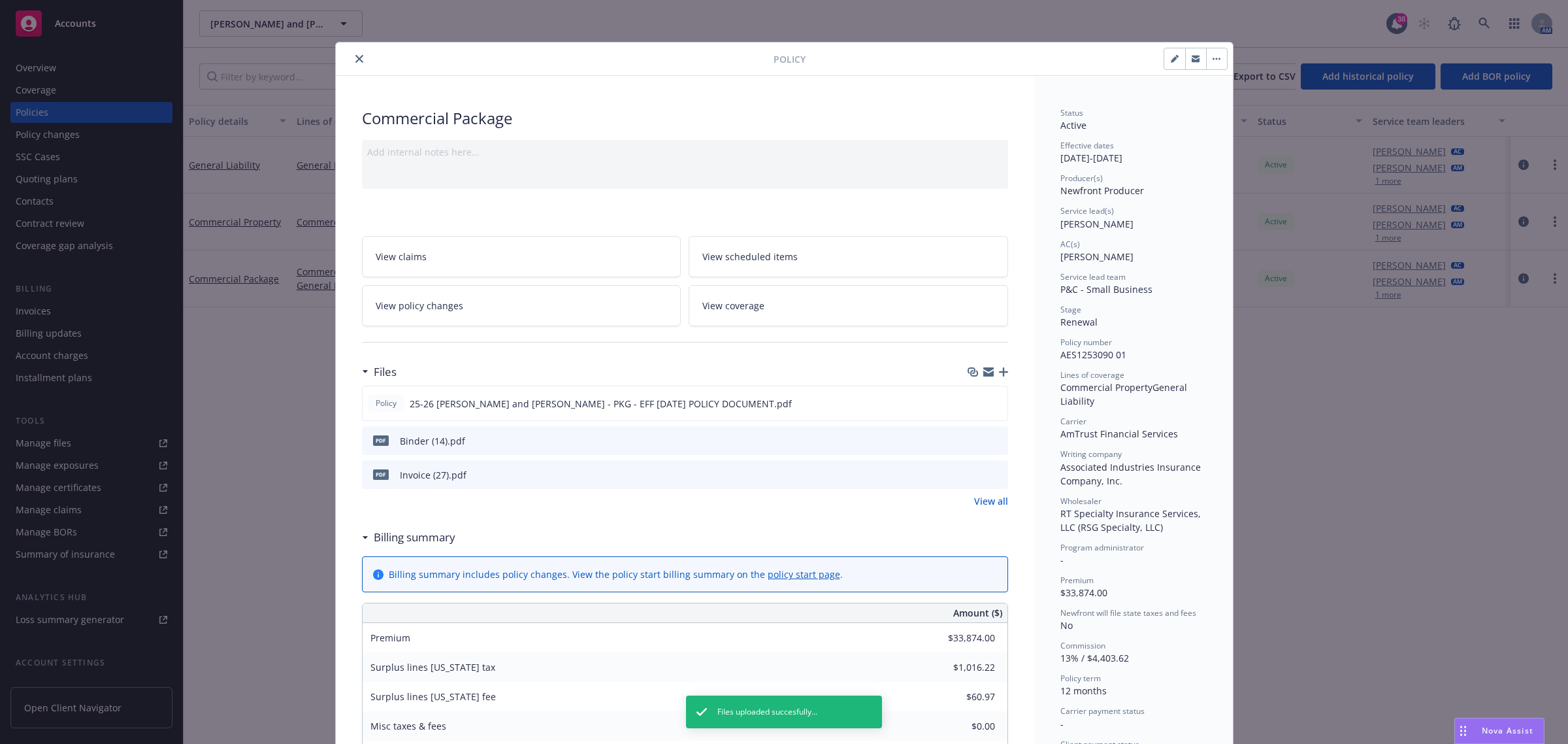
click at [361, 64] on div at bounding box center [558, 59] width 433 height 16
drag, startPoint x: 356, startPoint y: 53, endPoint x: 336, endPoint y: 1, distance: 55.7
click at [354, 53] on button "close" at bounding box center [359, 59] width 16 height 16
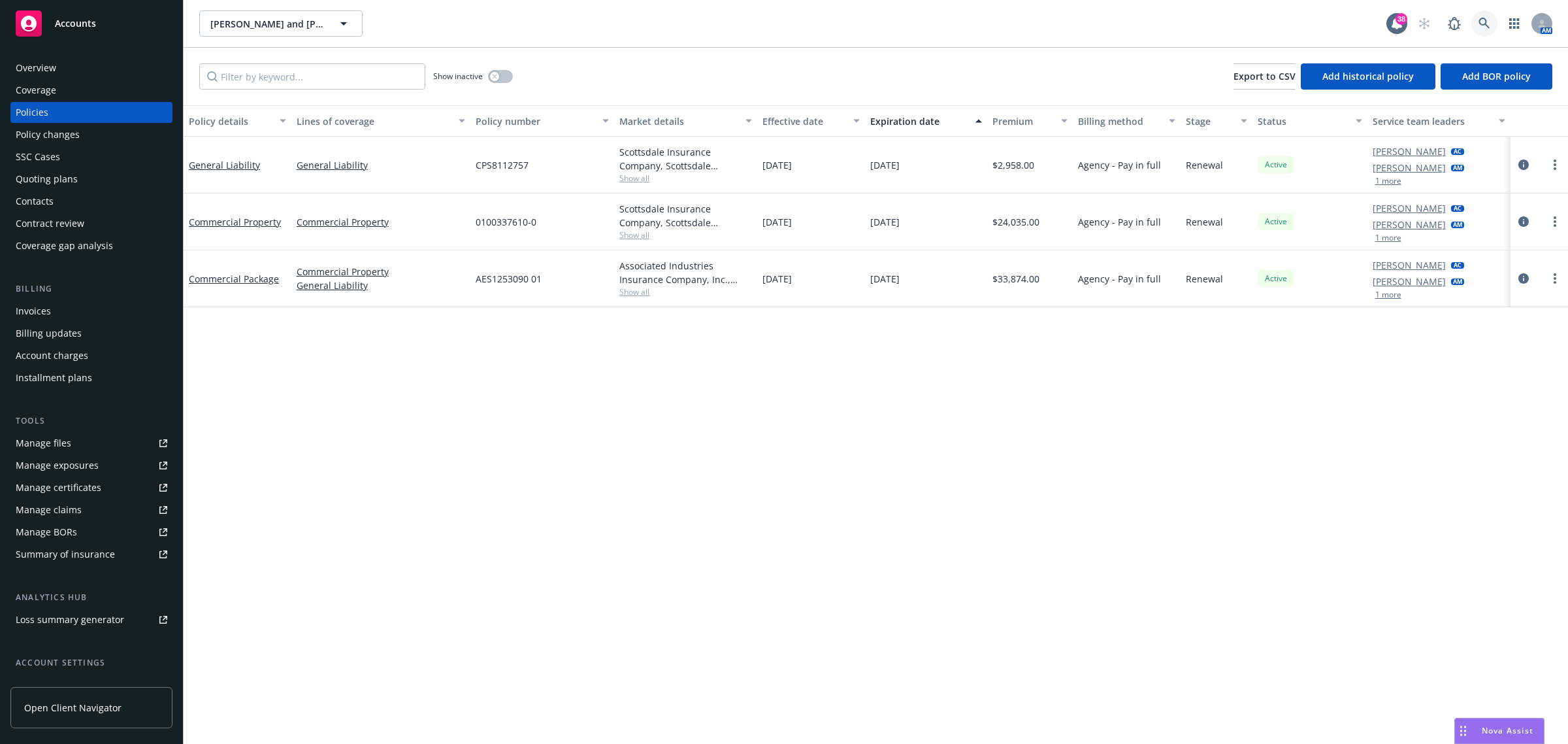
click at [1488, 16] on link at bounding box center [1484, 24] width 26 height 26
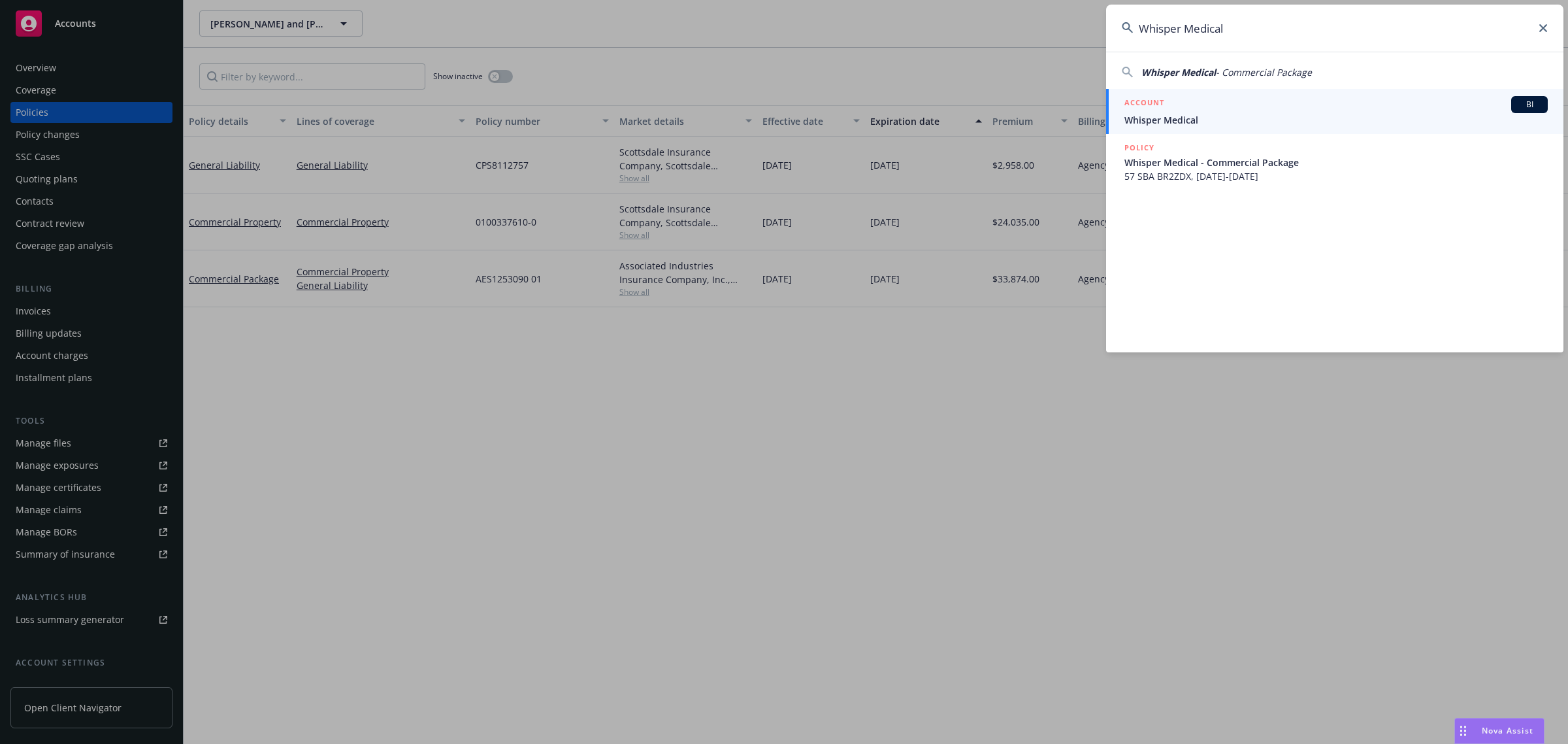
type input "Whisper Medical"
click at [1184, 116] on span "Whisper Medical" at bounding box center [1336, 121] width 423 height 14
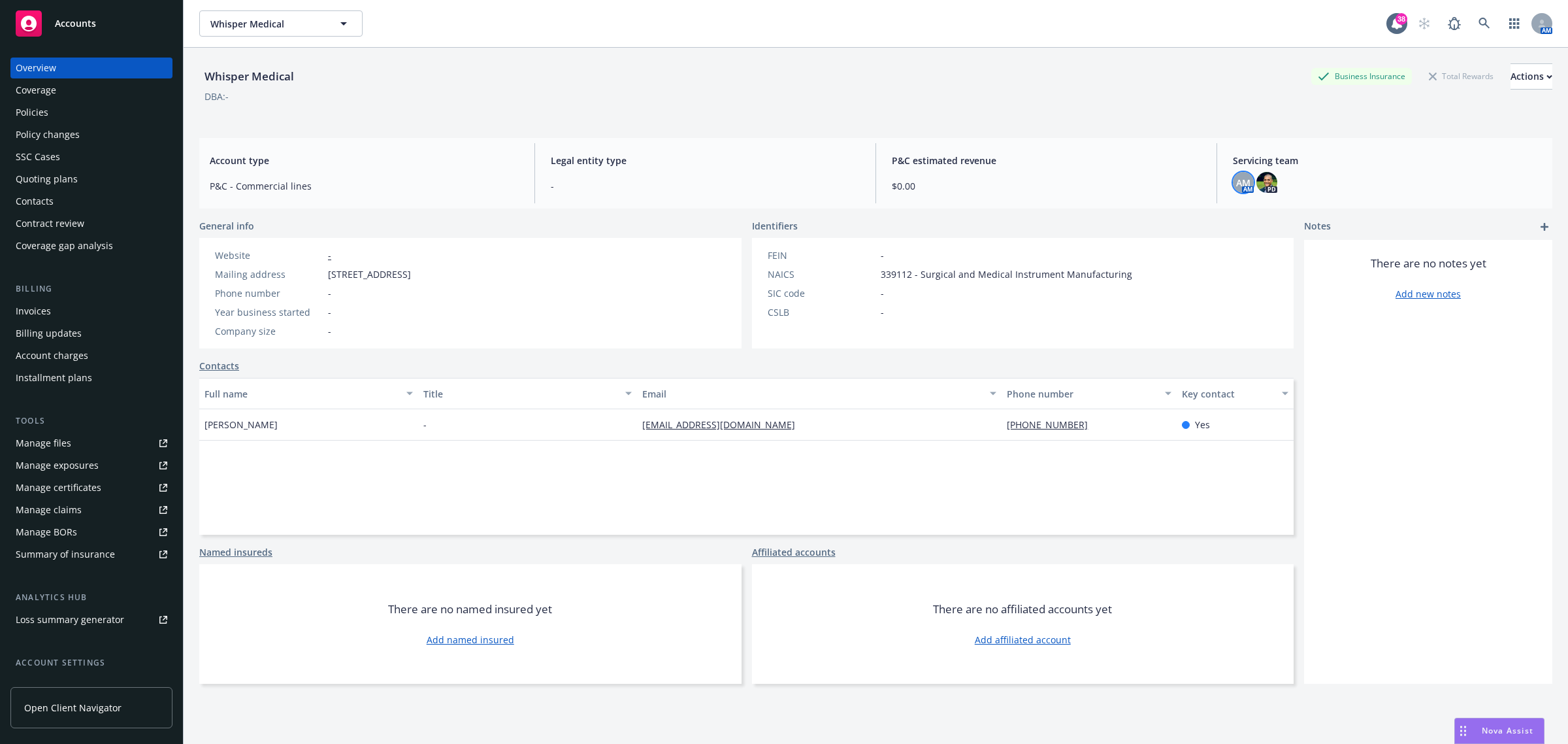
click at [1238, 188] on span "AM" at bounding box center [1243, 183] width 14 height 14
click at [1260, 175] on img at bounding box center [1266, 182] width 21 height 21
click at [1476, 30] on link at bounding box center [1484, 24] width 26 height 26
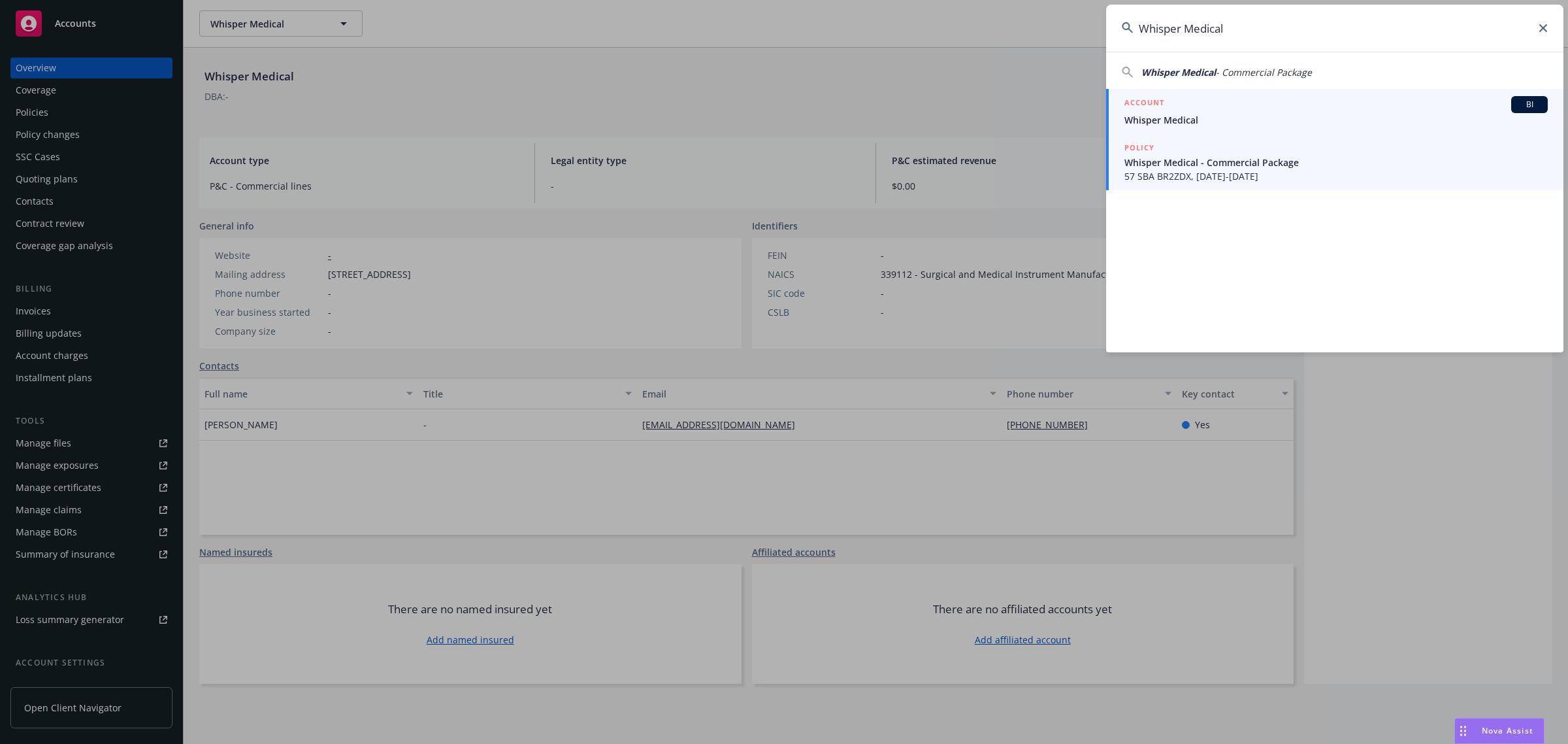
type input "Whisper Medical"
click at [1241, 165] on span "Whisper Medical - Commercial Package" at bounding box center [1336, 162] width 423 height 14
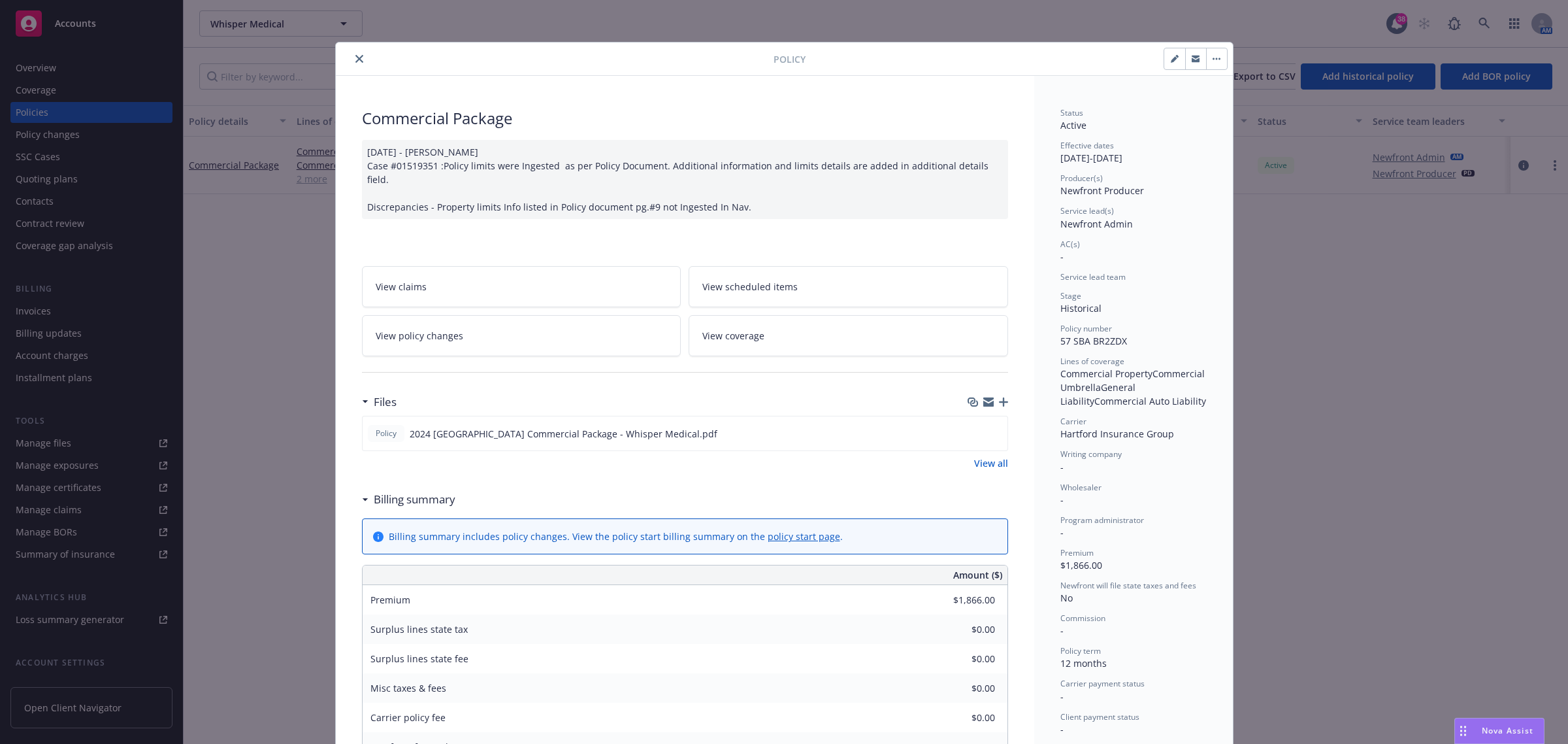
drag, startPoint x: 351, startPoint y: 54, endPoint x: 114, endPoint y: 124, distance: 247.1
click at [351, 54] on button "close" at bounding box center [359, 59] width 16 height 16
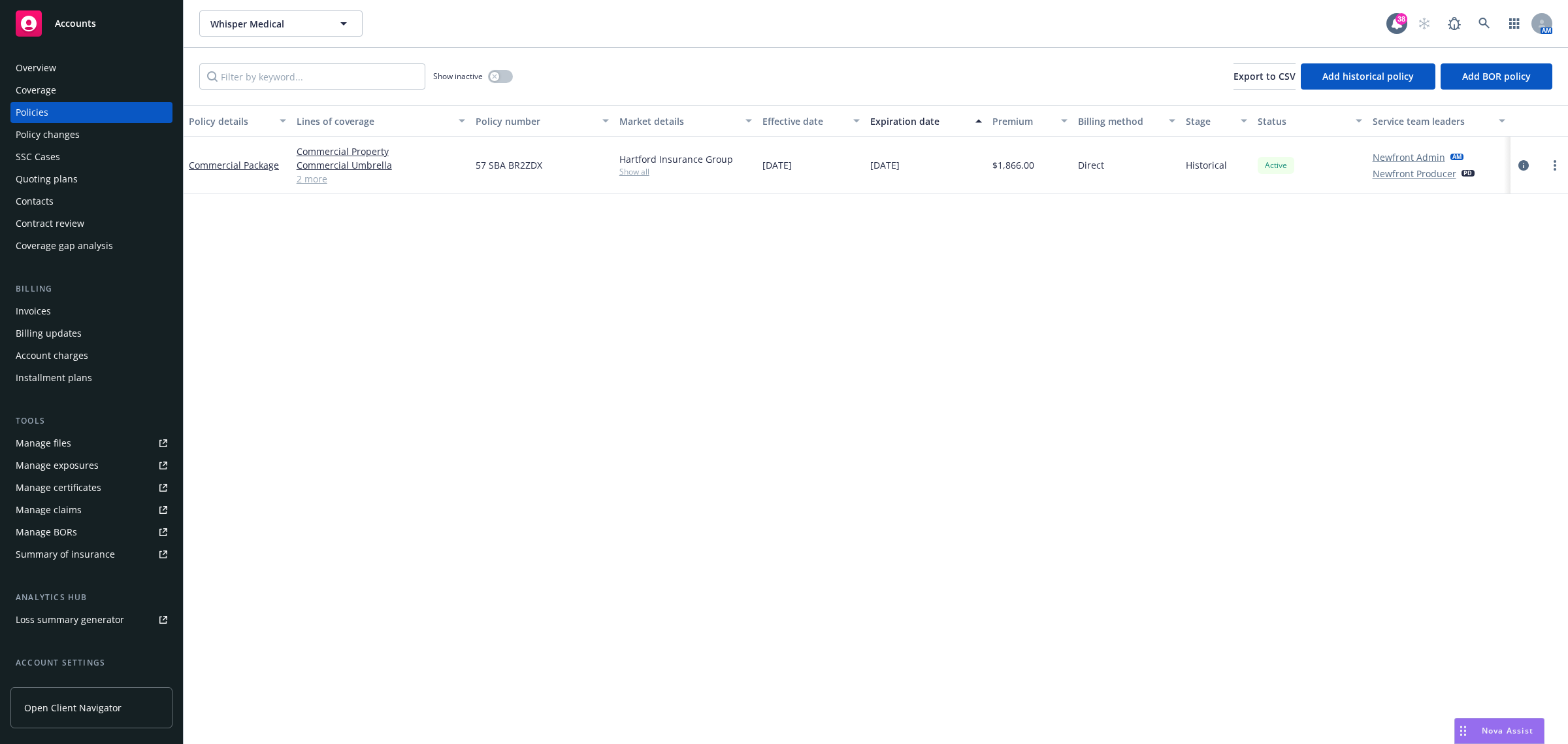
click at [47, 79] on div "Overview Coverage Policies Policy changes SSC Cases Quoting plans Contacts Cont…" at bounding box center [92, 157] width 162 height 199
click at [44, 73] on div "Overview" at bounding box center [36, 68] width 41 height 21
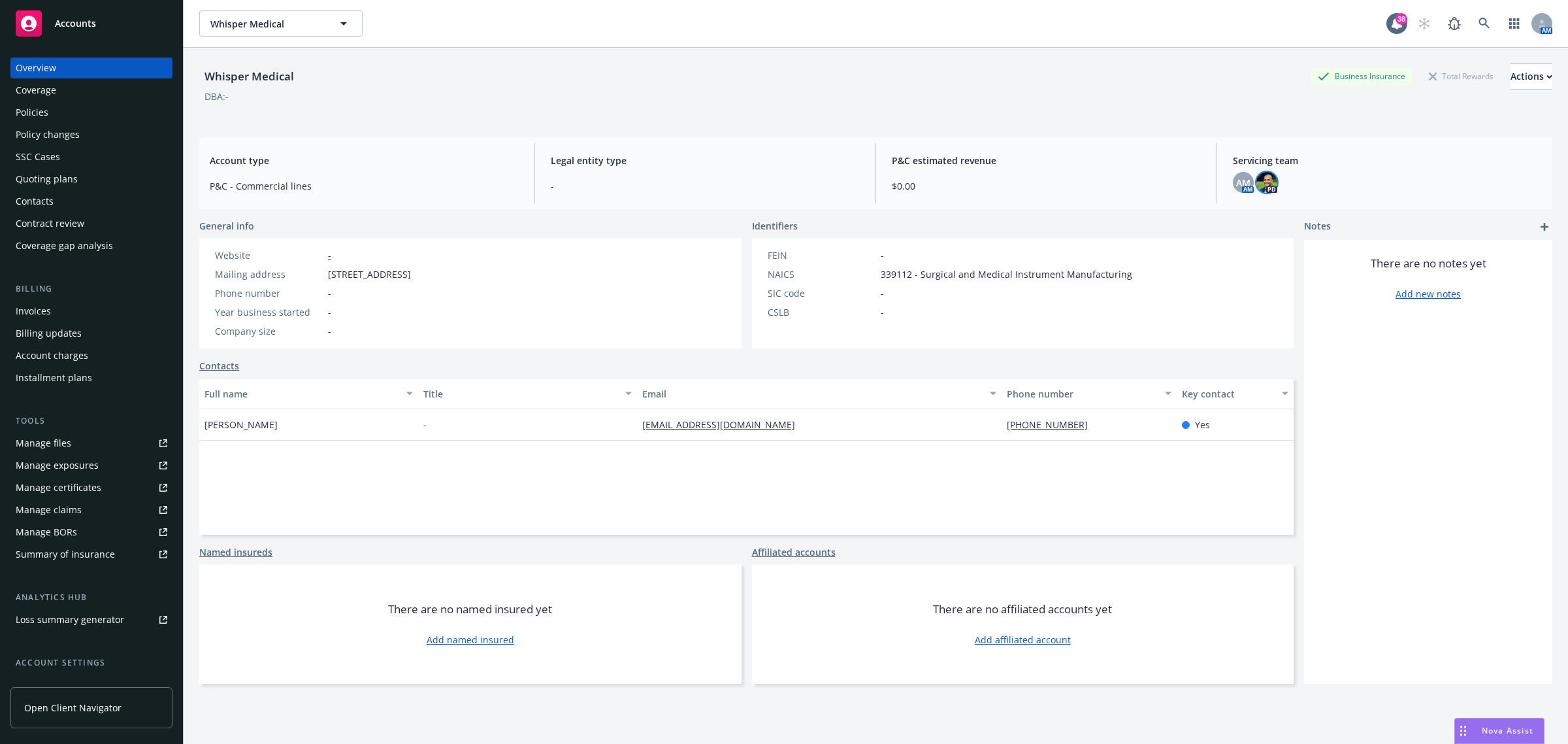
click at [1256, 187] on img at bounding box center [1266, 182] width 21 height 21
drag, startPoint x: 283, startPoint y: 74, endPoint x: 201, endPoint y: 74, distance: 82.0
click at [201, 74] on div "Whisper Medical Business Insurance Total Rewards Actions" at bounding box center [875, 77] width 1353 height 26
copy div "Whisper Medical"
